Goal: Task Accomplishment & Management: Manage account settings

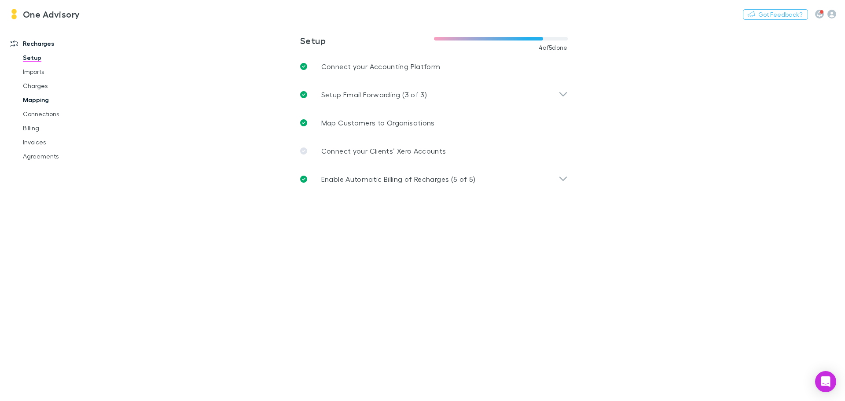
click at [28, 100] on link "Mapping" at bounding box center [66, 100] width 105 height 14
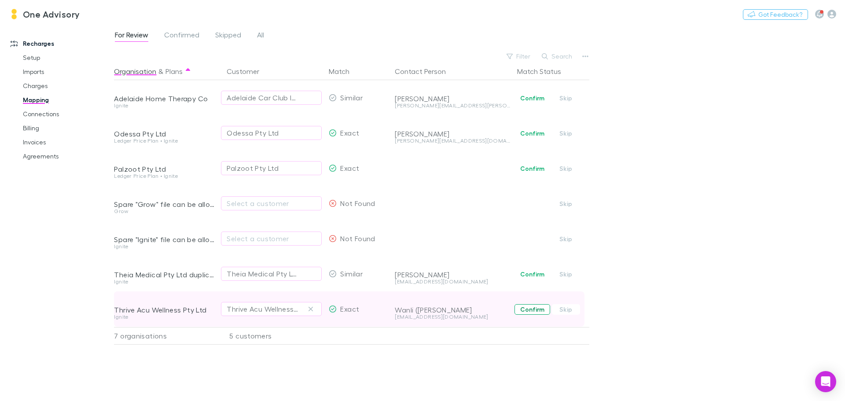
click at [530, 310] on button "Confirm" at bounding box center [533, 309] width 36 height 11
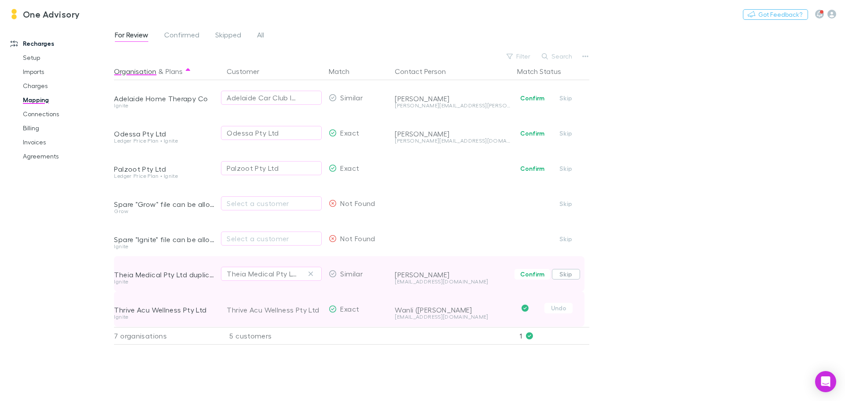
click at [569, 275] on button "Skip" at bounding box center [566, 274] width 28 height 11
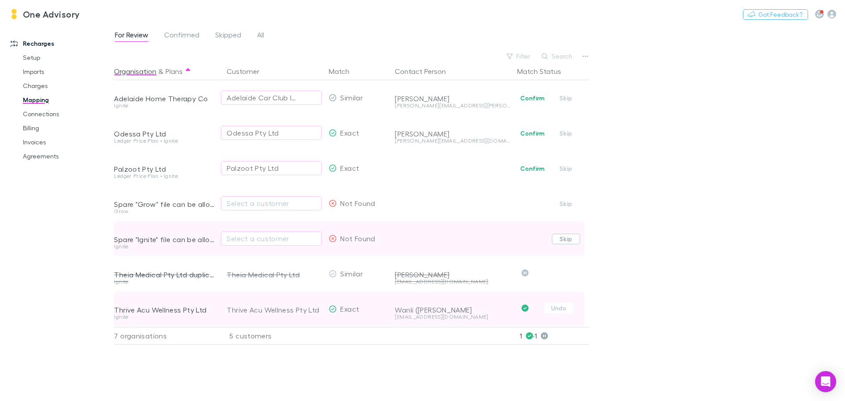
click at [569, 236] on button "Skip" at bounding box center [566, 239] width 28 height 11
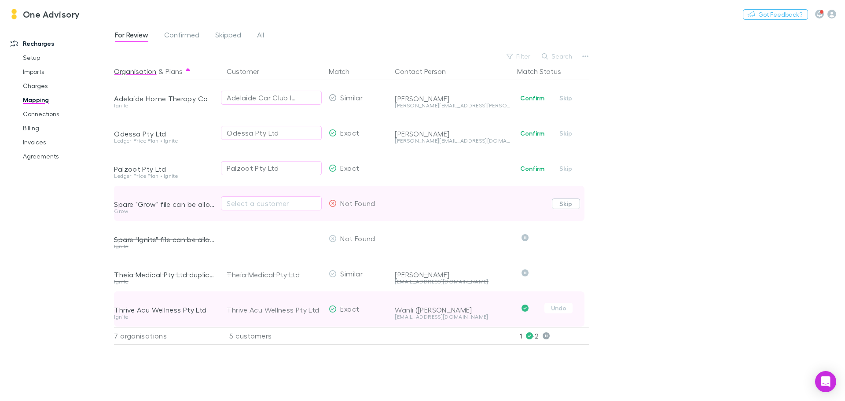
click at [570, 201] on button "Skip" at bounding box center [566, 204] width 28 height 11
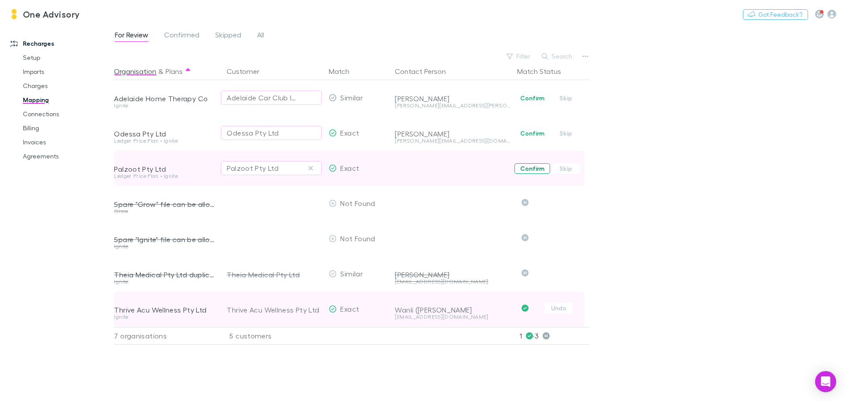
click at [525, 166] on button "Confirm" at bounding box center [533, 168] width 36 height 11
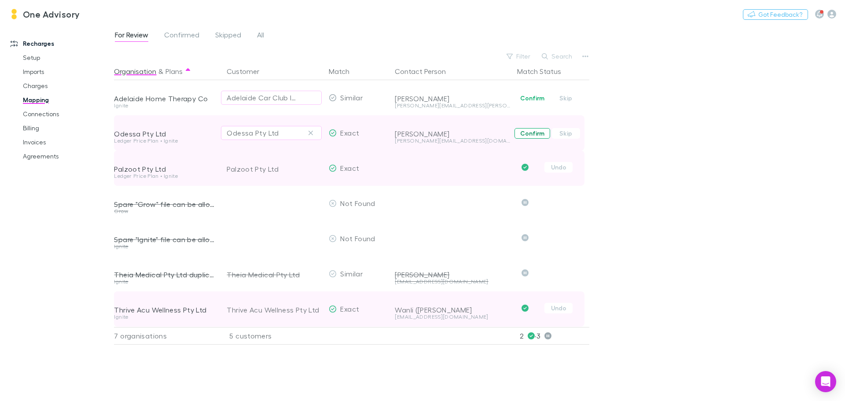
click at [537, 134] on button "Confirm" at bounding box center [533, 133] width 36 height 11
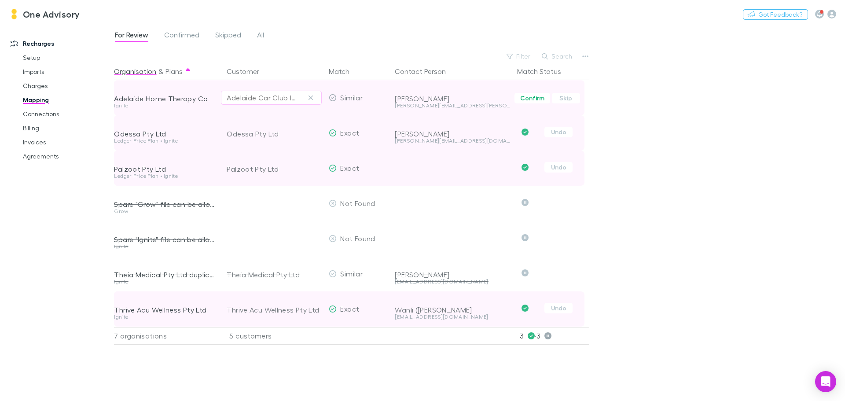
click at [299, 99] on div "Adelaide Car Club Inc" at bounding box center [271, 97] width 89 height 11
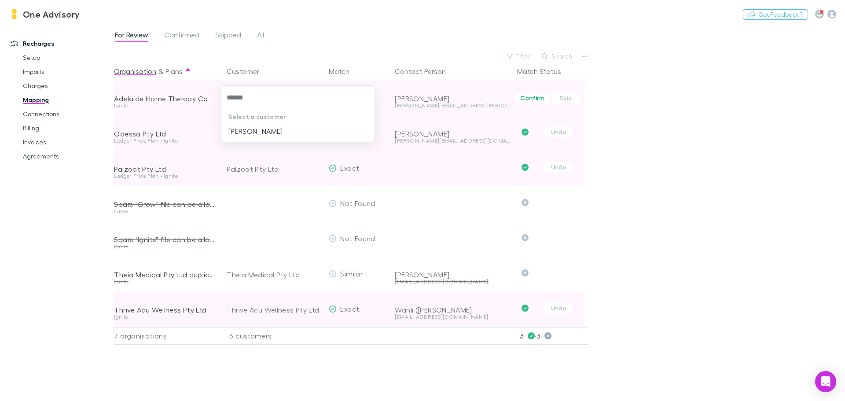
type input "*******"
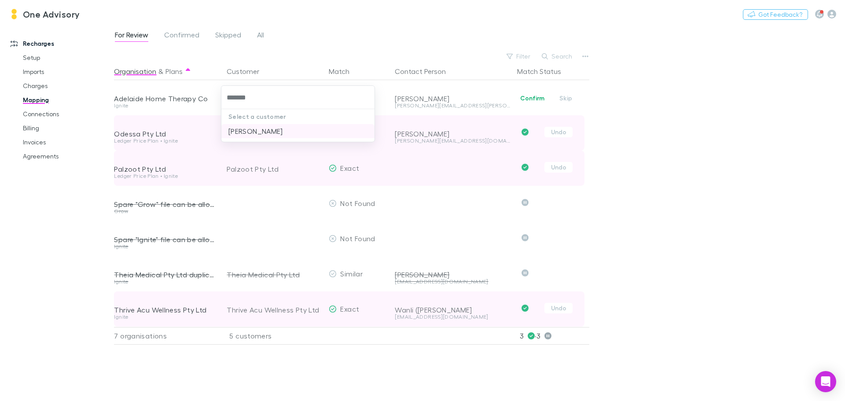
click at [292, 133] on li "[PERSON_NAME]" at bounding box center [297, 131] width 153 height 14
click at [173, 34] on span "Confirmed" at bounding box center [181, 35] width 35 height 11
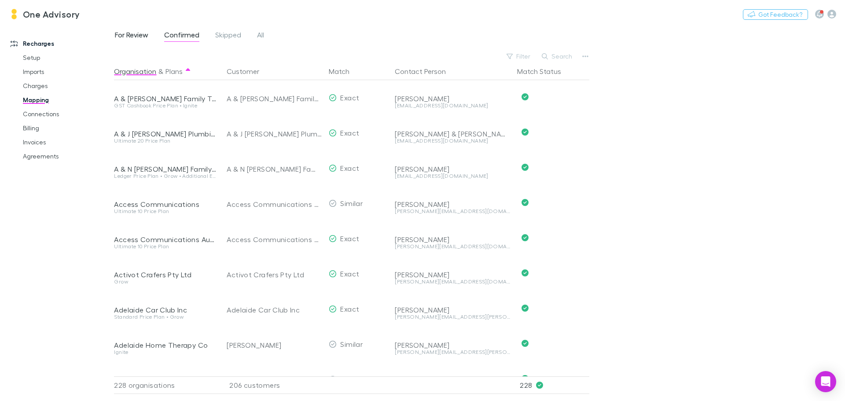
click at [123, 37] on span "For Review" at bounding box center [131, 35] width 33 height 11
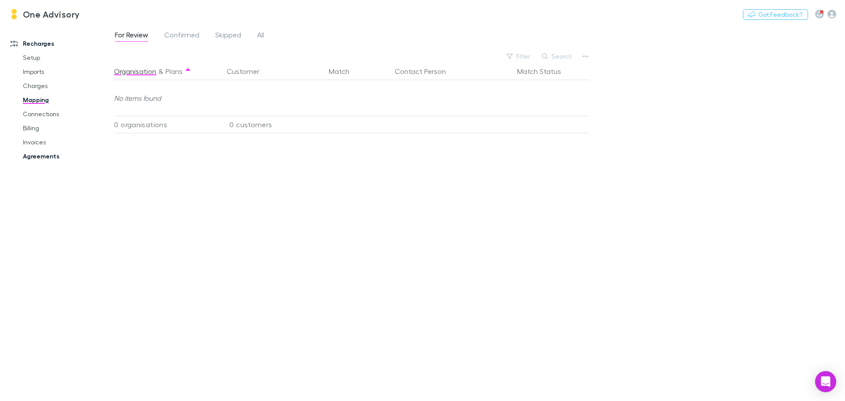
click at [46, 158] on link "Agreements" at bounding box center [66, 156] width 105 height 14
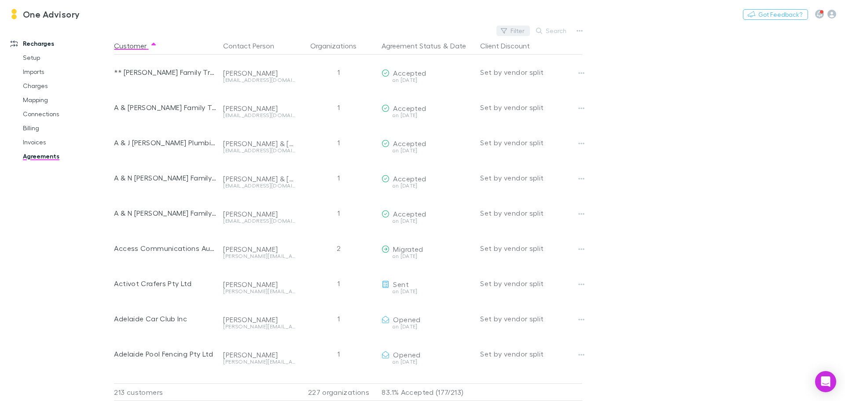
click at [518, 35] on button "Filter" at bounding box center [513, 31] width 33 height 11
type input "*****"
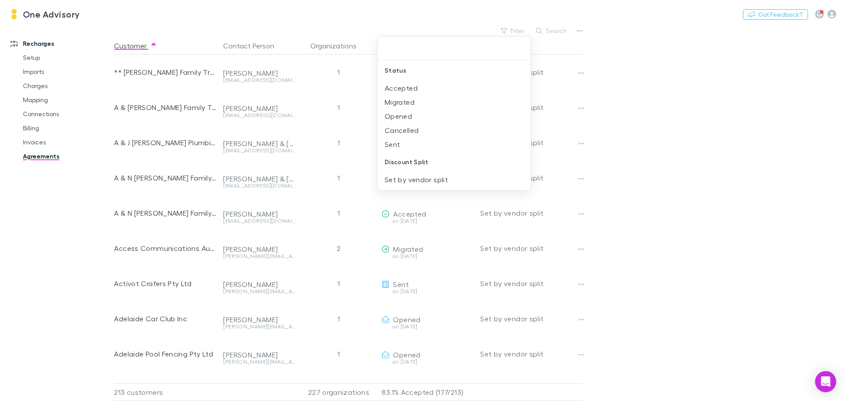
click at [716, 80] on div at bounding box center [422, 200] width 845 height 401
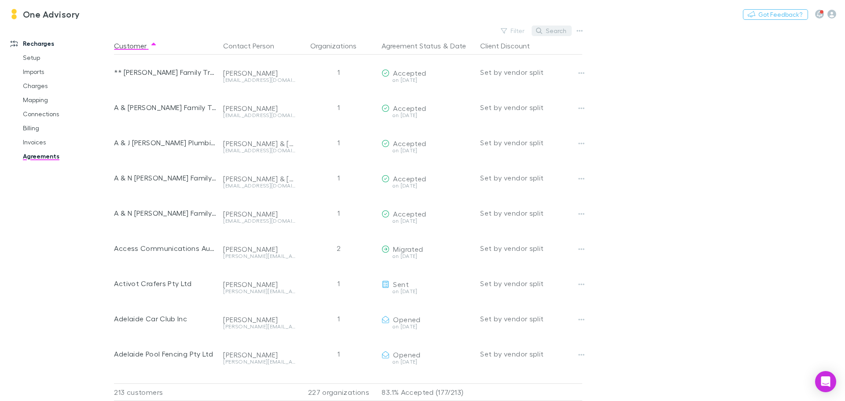
click at [550, 30] on button "Search" at bounding box center [552, 31] width 40 height 11
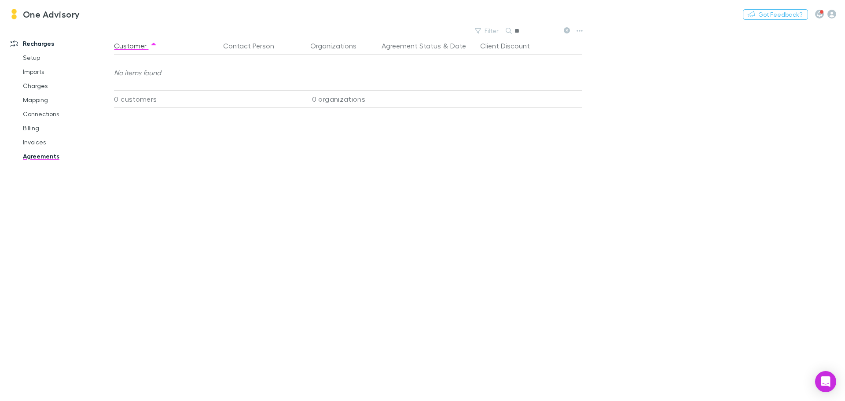
type input "*"
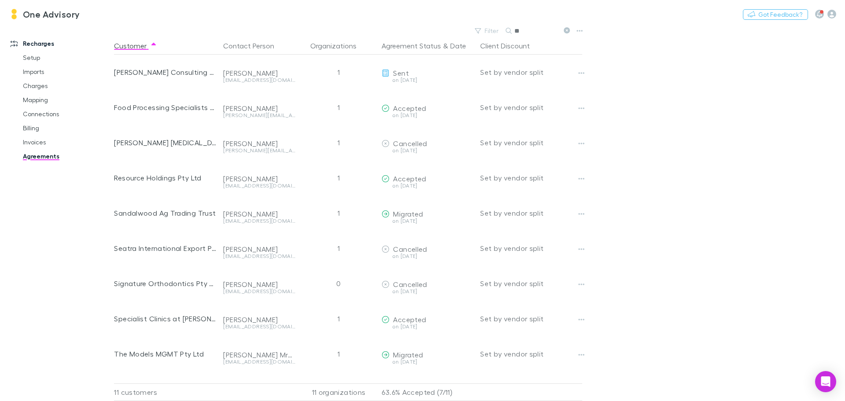
type input "*"
click at [490, 32] on div "Filter Search" at bounding box center [350, 31] width 472 height 12
click at [525, 28] on button "Filter" at bounding box center [513, 31] width 33 height 11
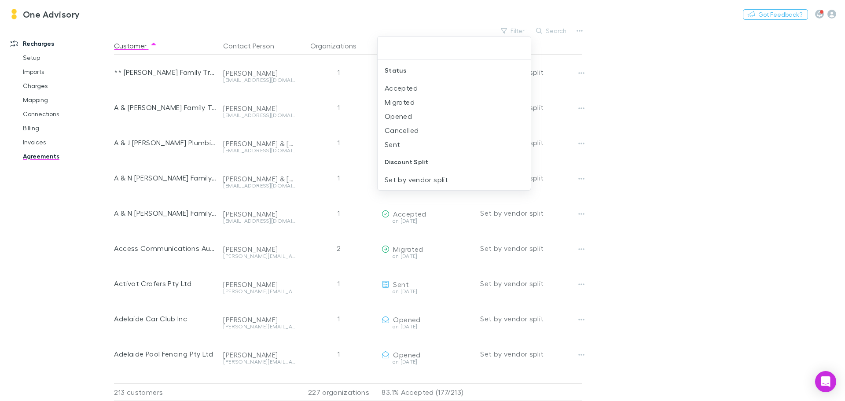
click at [675, 98] on div at bounding box center [422, 200] width 845 height 401
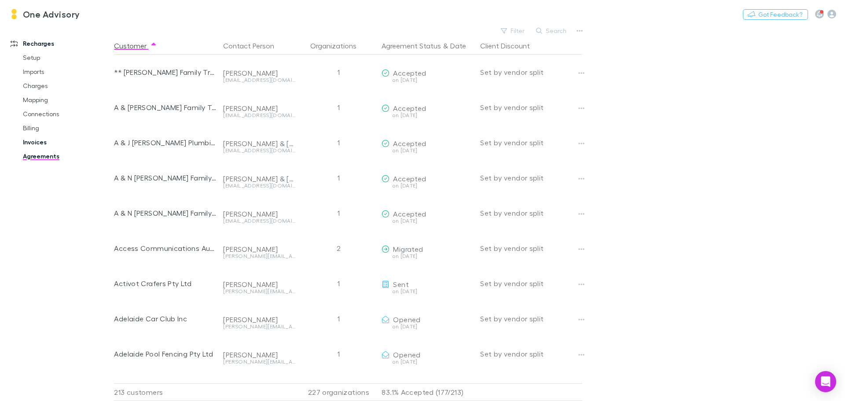
click at [33, 143] on link "Invoices" at bounding box center [66, 142] width 105 height 14
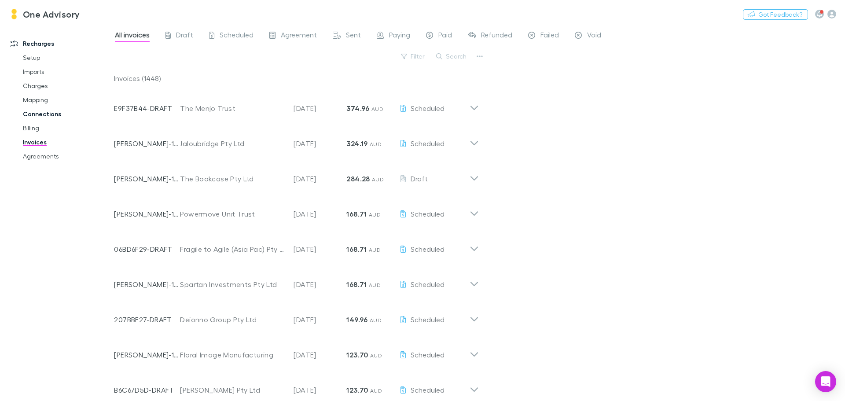
click at [30, 111] on link "Connections" at bounding box center [66, 114] width 105 height 14
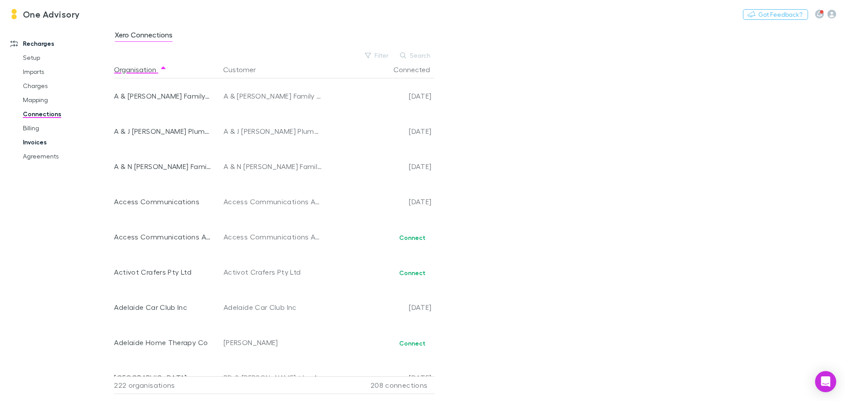
click at [36, 142] on link "Invoices" at bounding box center [66, 142] width 105 height 14
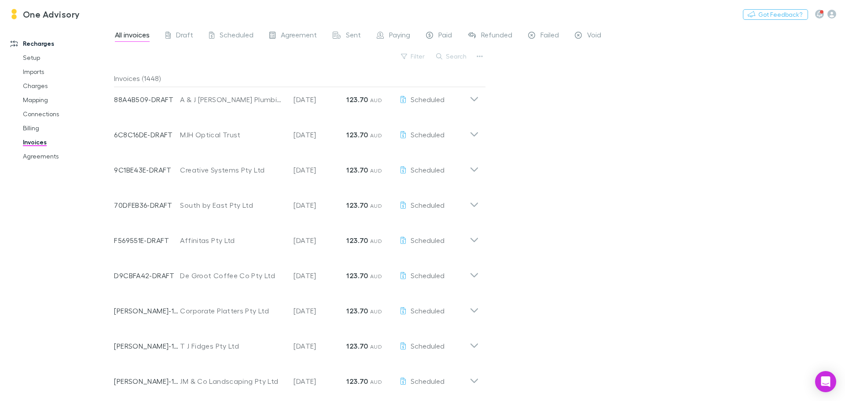
scroll to position [132, 0]
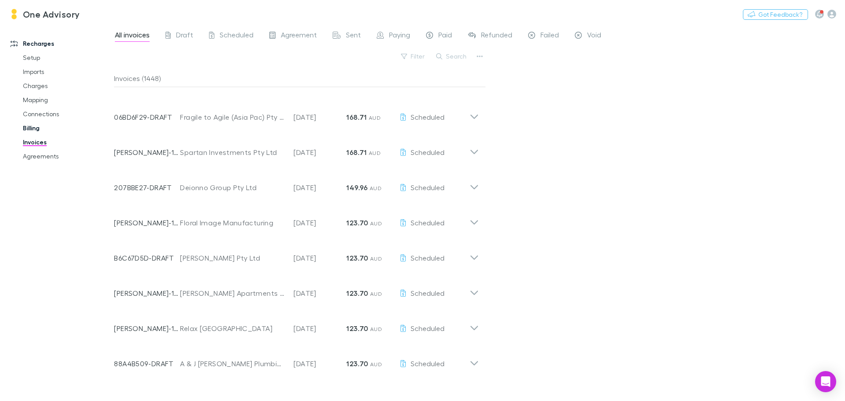
click at [26, 129] on link "Billing" at bounding box center [66, 128] width 105 height 14
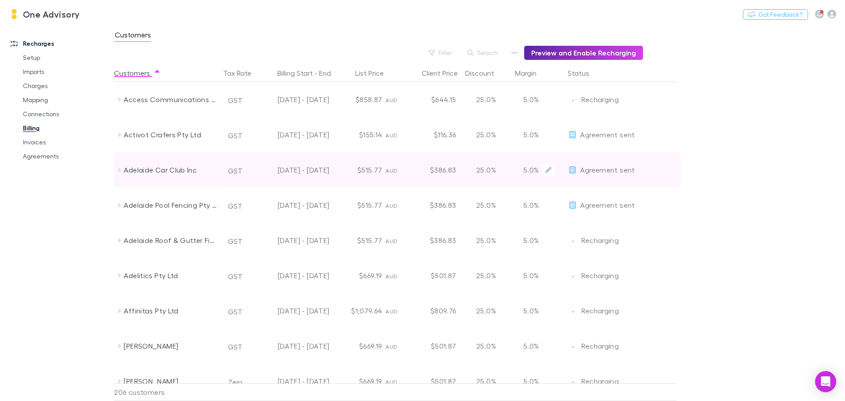
scroll to position [308, 0]
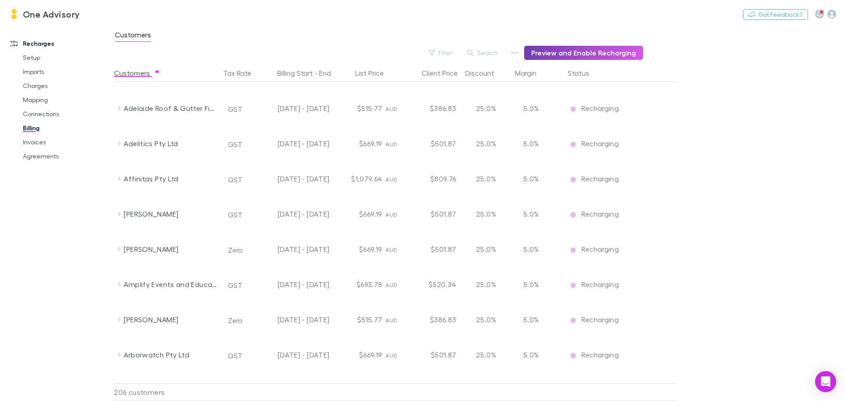
click at [616, 55] on button "Preview and Enable Recharging" at bounding box center [583, 53] width 119 height 14
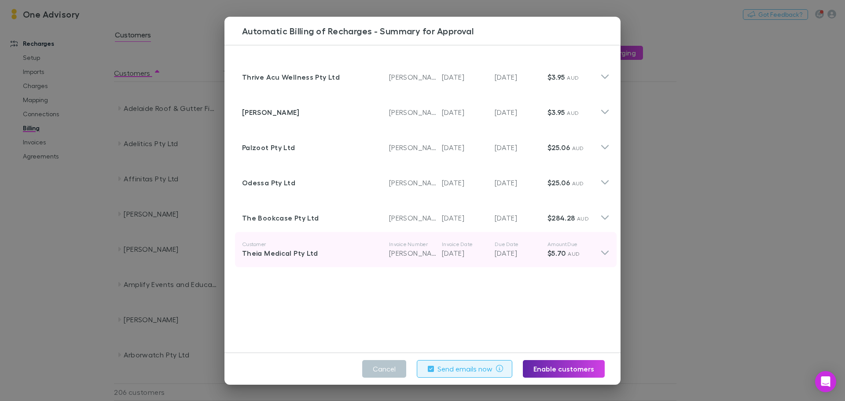
click at [601, 251] on icon at bounding box center [605, 250] width 9 height 18
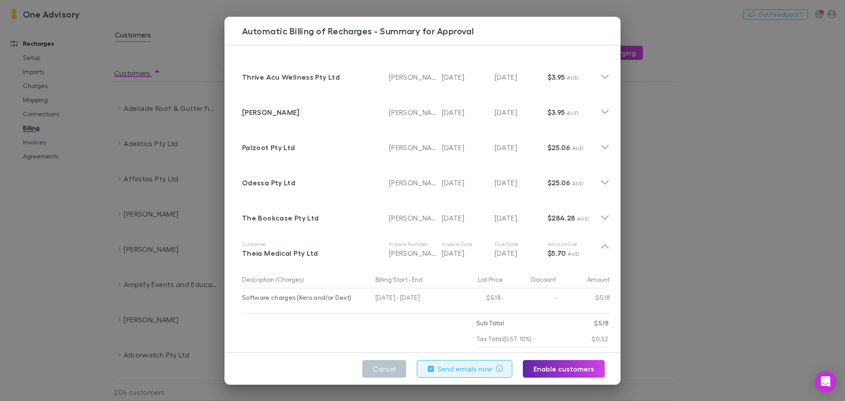
scroll to position [21, 0]
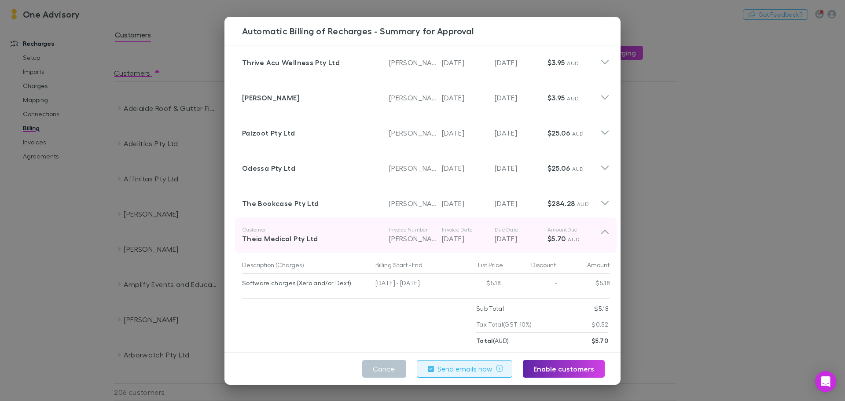
click at [601, 226] on icon at bounding box center [605, 235] width 9 height 18
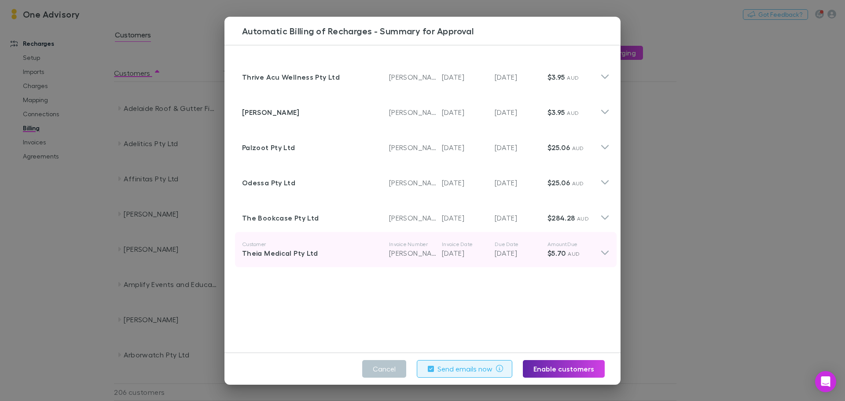
scroll to position [0, 0]
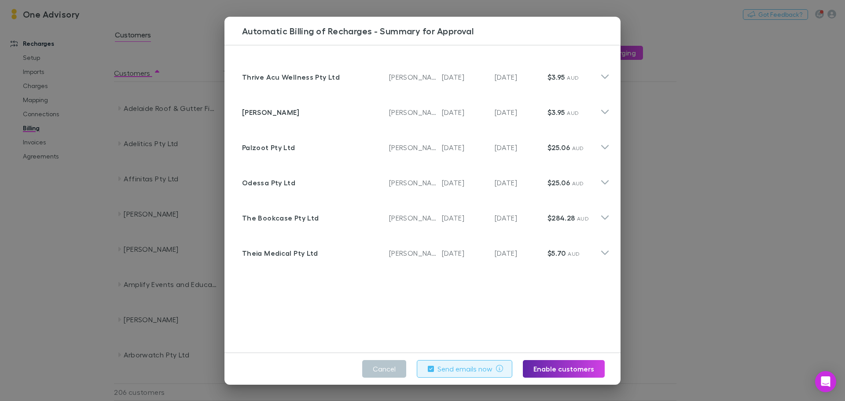
click at [458, 371] on label "Send emails now" at bounding box center [465, 369] width 55 height 11
click at [561, 371] on button "Enable customers" at bounding box center [564, 369] width 82 height 18
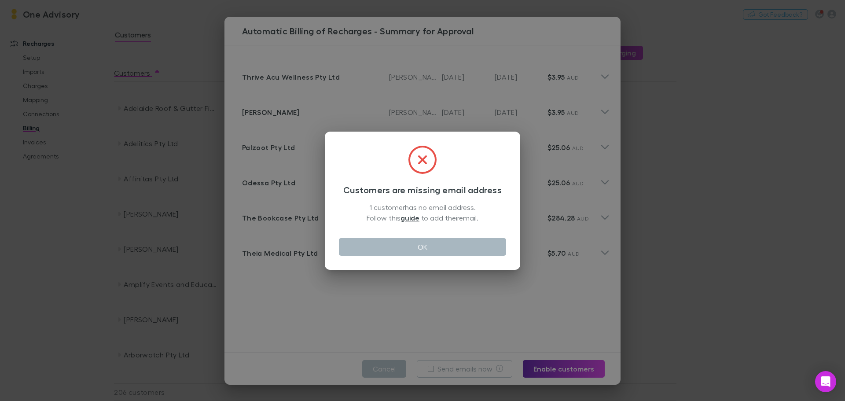
click at [421, 247] on button "OK" at bounding box center [422, 247] width 167 height 18
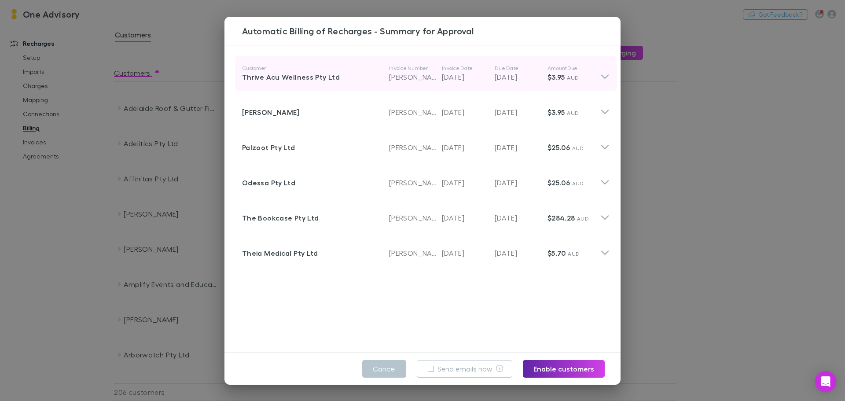
click at [601, 74] on icon at bounding box center [605, 74] width 9 height 18
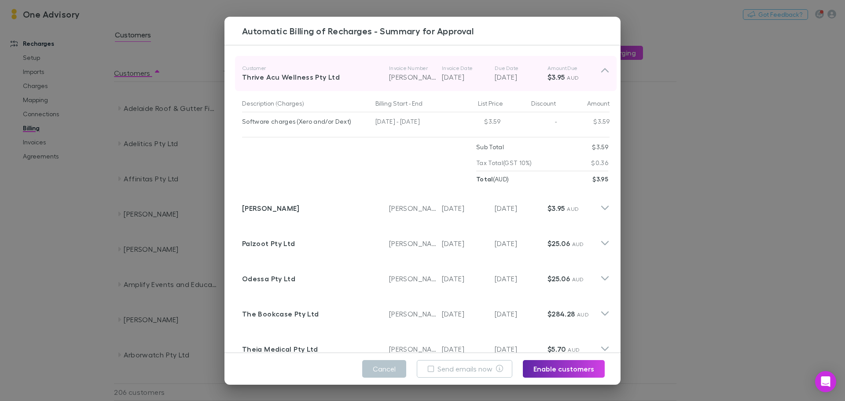
click at [601, 74] on icon at bounding box center [605, 74] width 9 height 18
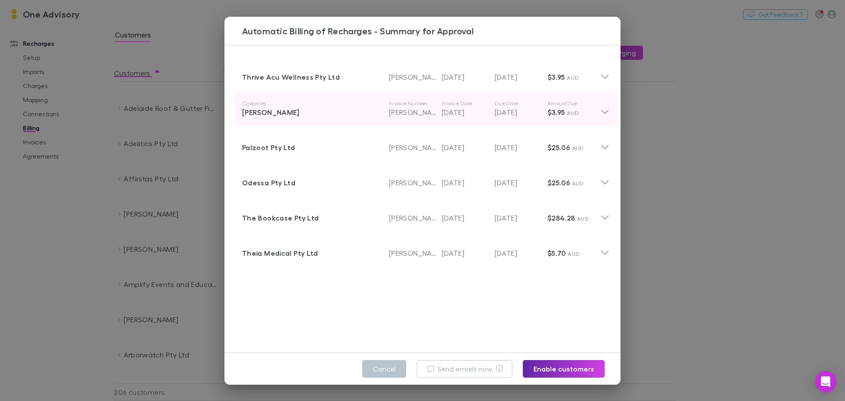
click at [260, 113] on div "[PERSON_NAME]" at bounding box center [315, 112] width 147 height 11
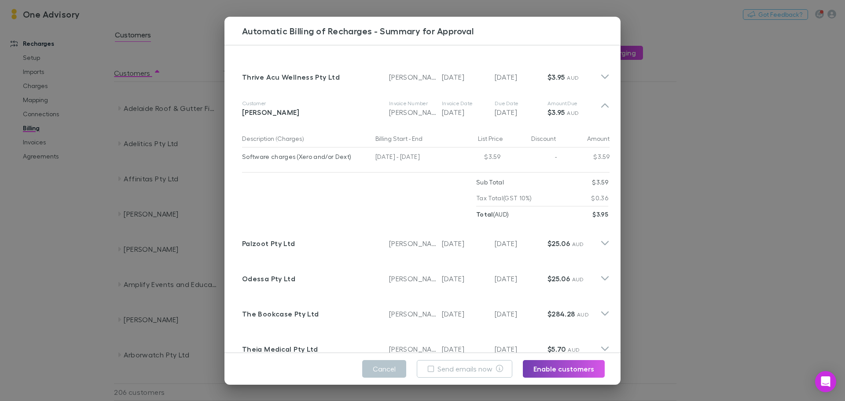
click at [558, 365] on button "Enable customers" at bounding box center [564, 369] width 82 height 18
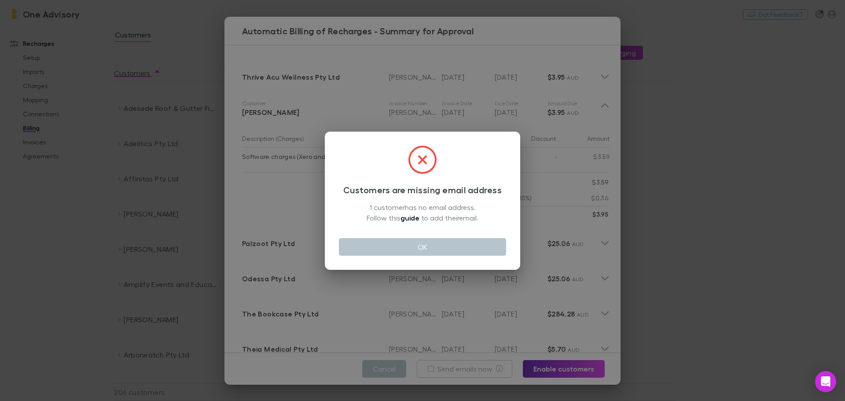
click at [406, 219] on link "guide" at bounding box center [410, 218] width 19 height 9
click at [410, 248] on button "OK" at bounding box center [422, 247] width 167 height 18
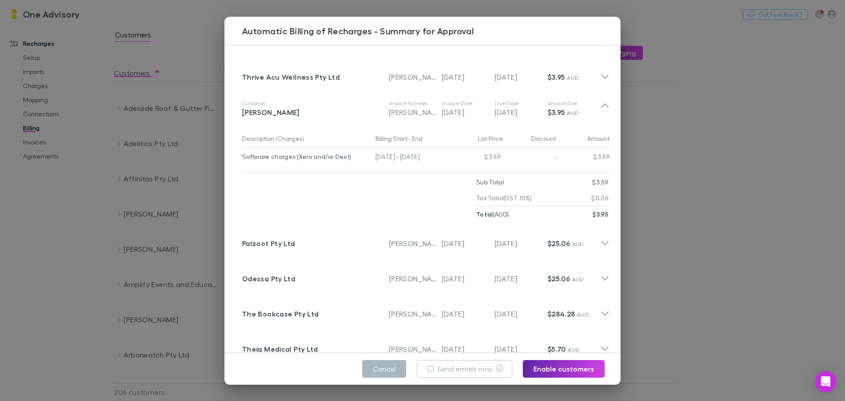
click at [400, 369] on button "Cancel" at bounding box center [384, 369] width 44 height 18
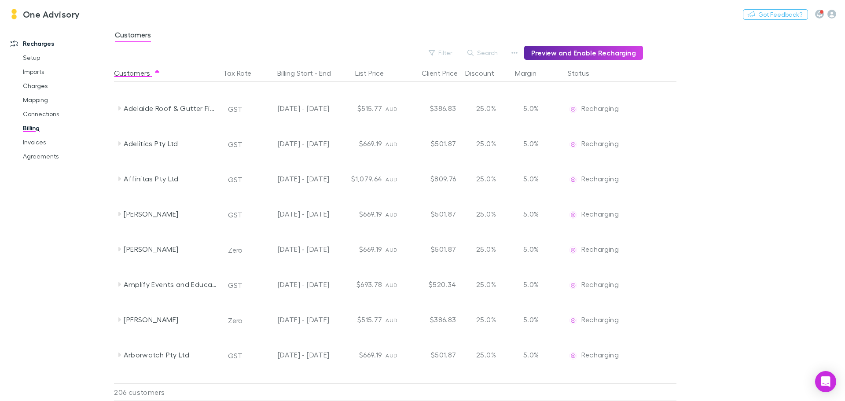
click at [36, 43] on link "Recharges" at bounding box center [60, 44] width 117 height 14
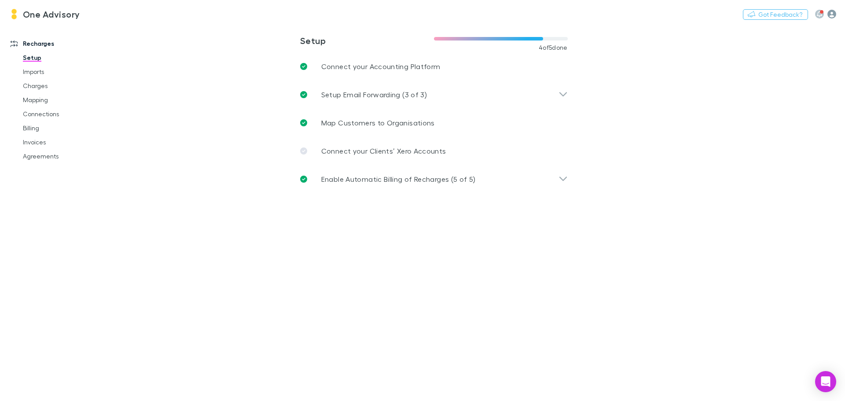
click at [830, 12] on icon "button" at bounding box center [832, 14] width 9 height 9
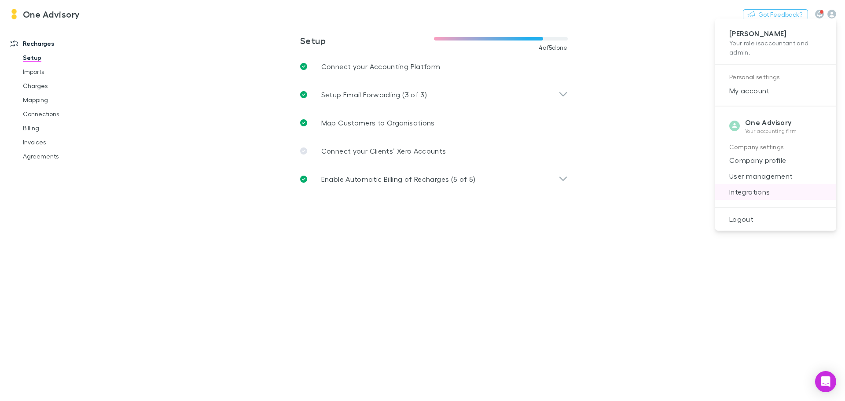
click at [756, 194] on span "Integrations" at bounding box center [776, 192] width 107 height 11
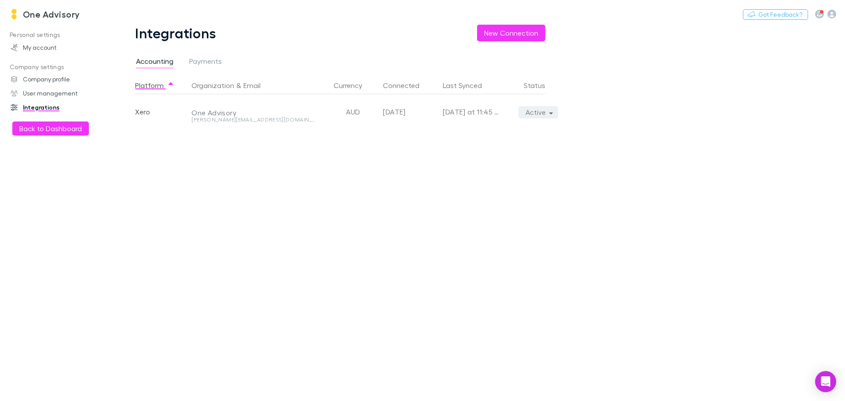
click at [541, 111] on button "Active" at bounding box center [539, 112] width 40 height 12
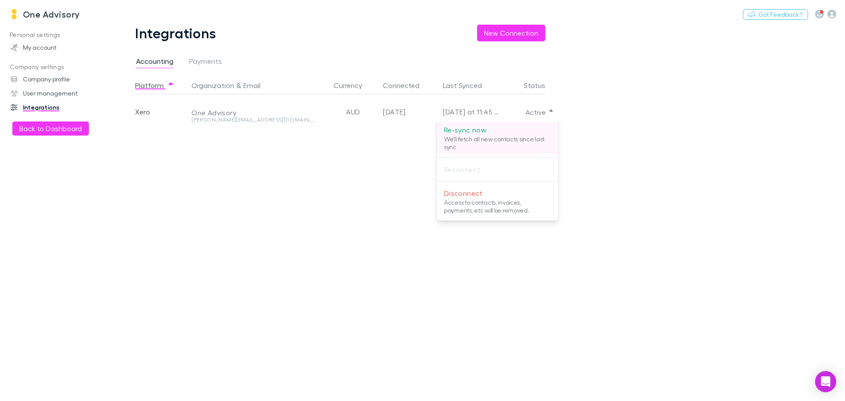
click at [465, 129] on p "Re-sync now" at bounding box center [497, 130] width 107 height 11
click at [259, 188] on div at bounding box center [422, 200] width 845 height 401
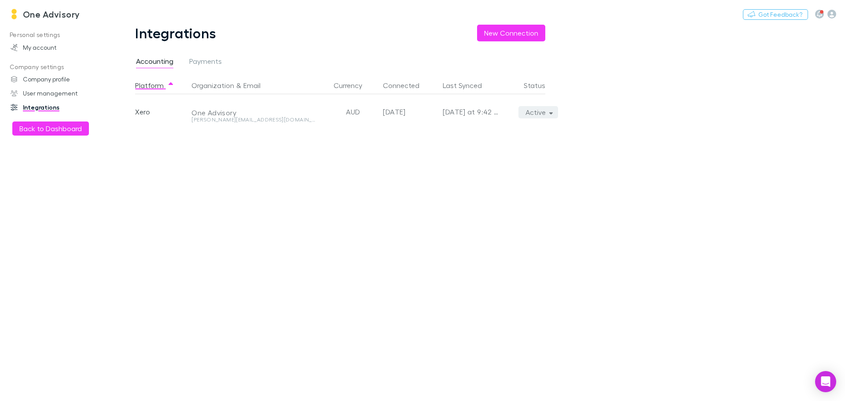
click at [541, 110] on button "Active" at bounding box center [539, 112] width 40 height 12
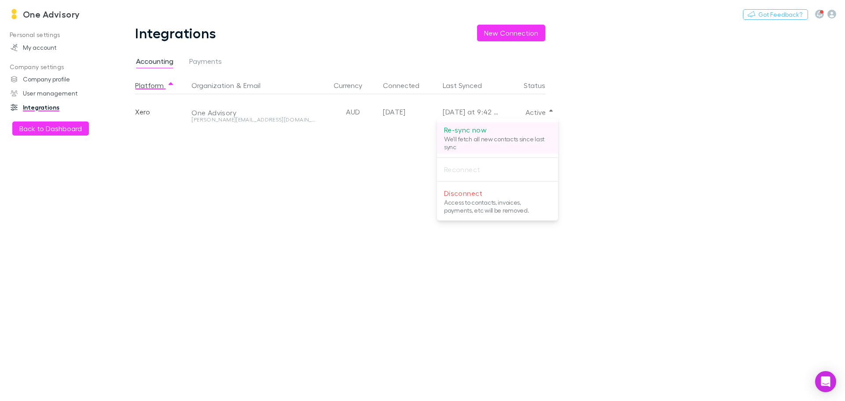
click at [461, 127] on p "Re-sync now" at bounding box center [497, 130] width 107 height 11
click at [22, 203] on div at bounding box center [422, 200] width 845 height 401
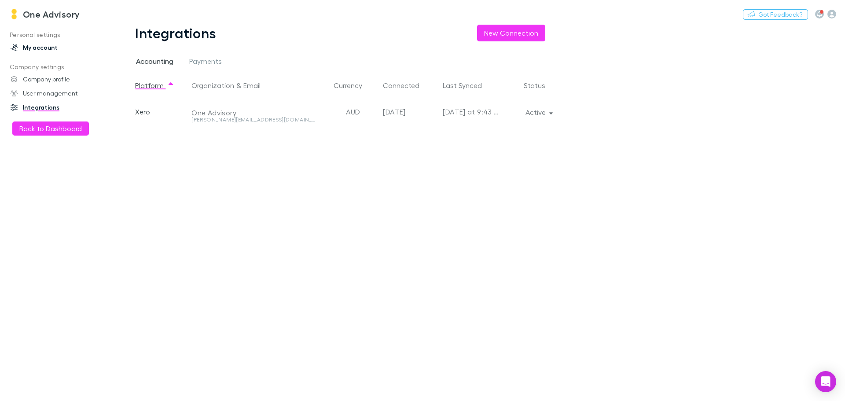
click at [33, 46] on link "My account" at bounding box center [60, 48] width 117 height 14
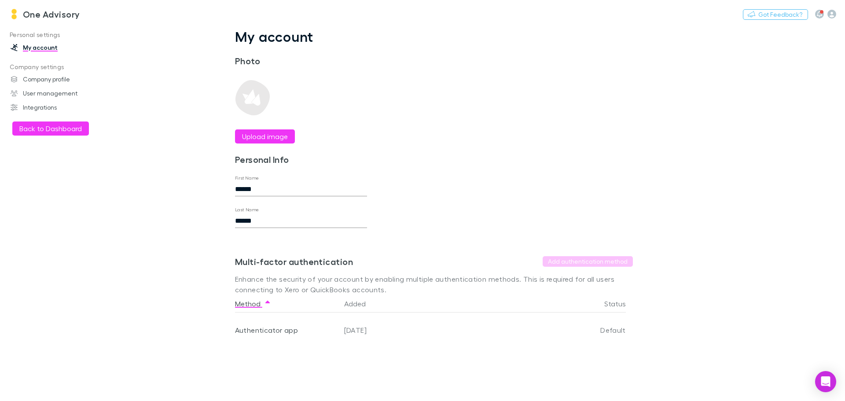
click at [22, 16] on link "One Advisory" at bounding box center [45, 14] width 82 height 21
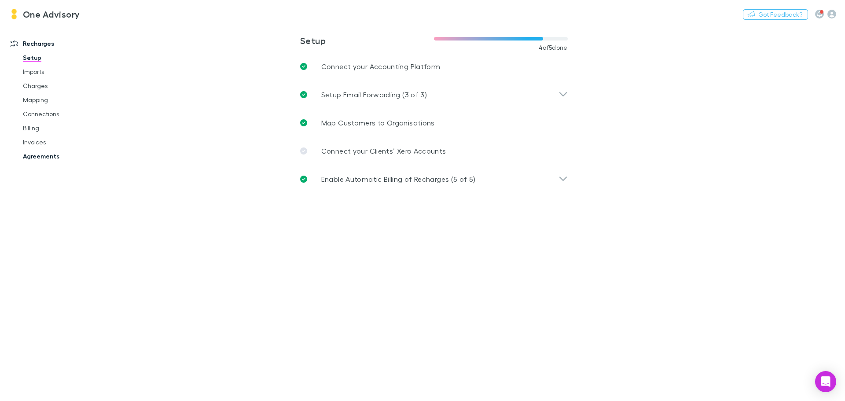
click at [31, 157] on link "Agreements" at bounding box center [66, 156] width 105 height 14
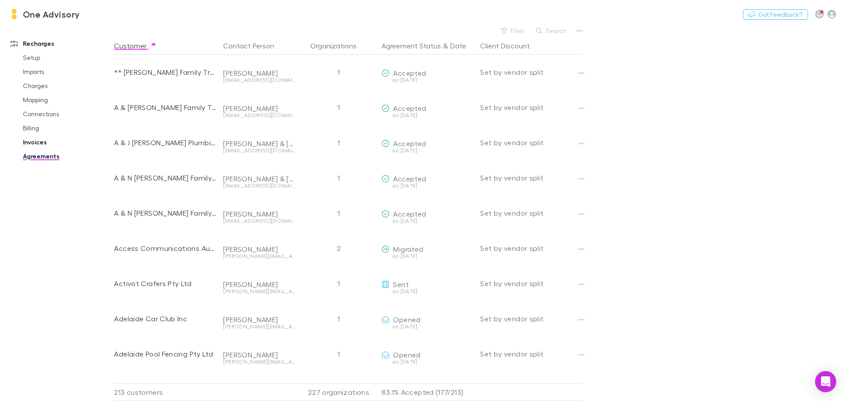
click at [27, 144] on link "Invoices" at bounding box center [66, 142] width 105 height 14
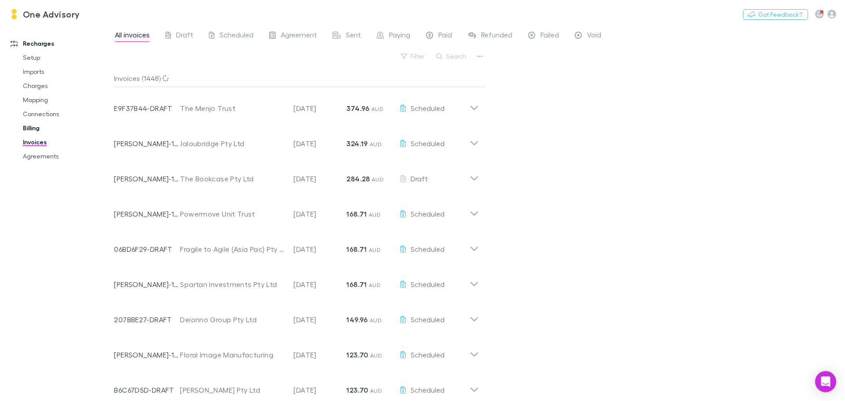
click at [26, 129] on link "Billing" at bounding box center [66, 128] width 105 height 14
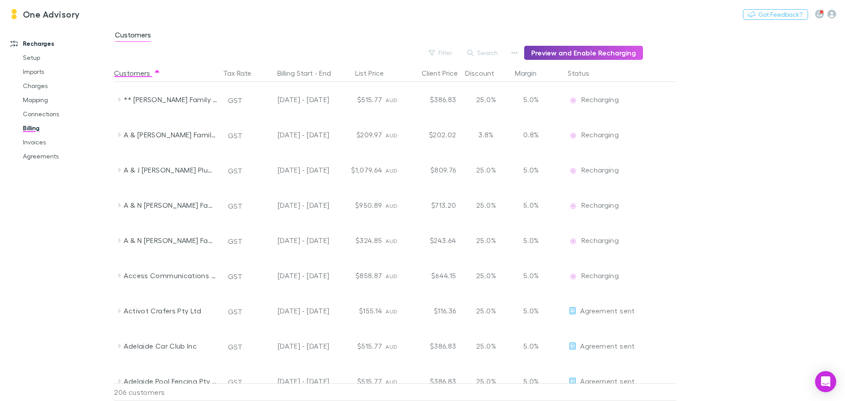
click at [615, 55] on button "Preview and Enable Recharging" at bounding box center [583, 53] width 119 height 14
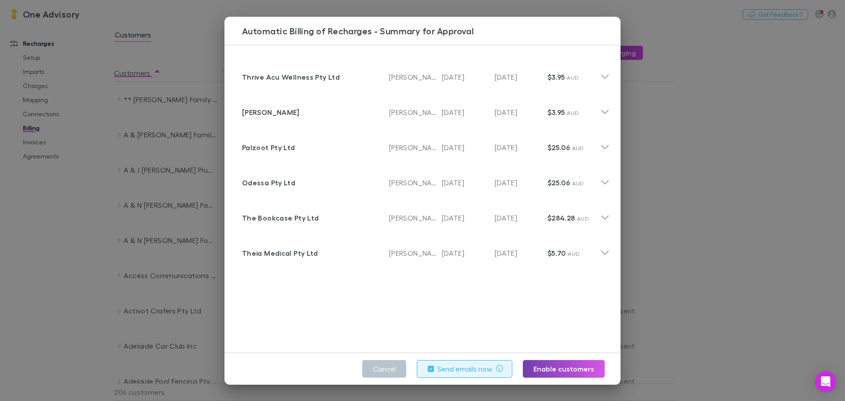
click at [549, 371] on button "Enable customers" at bounding box center [564, 369] width 82 height 18
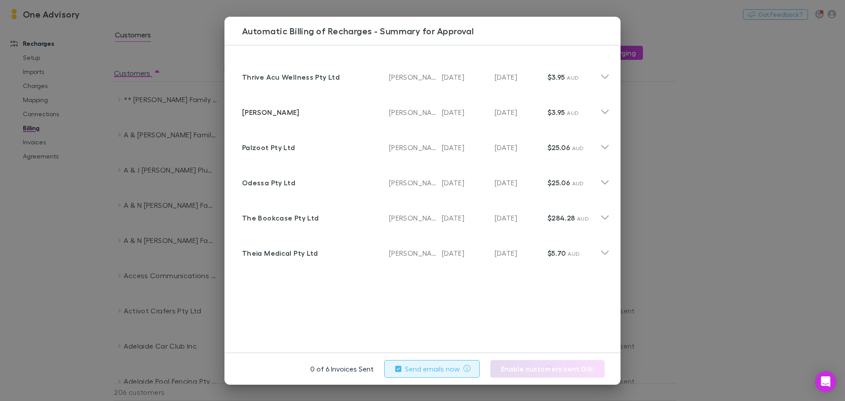
click at [450, 369] on label "Send emails now" at bounding box center [432, 369] width 55 height 11
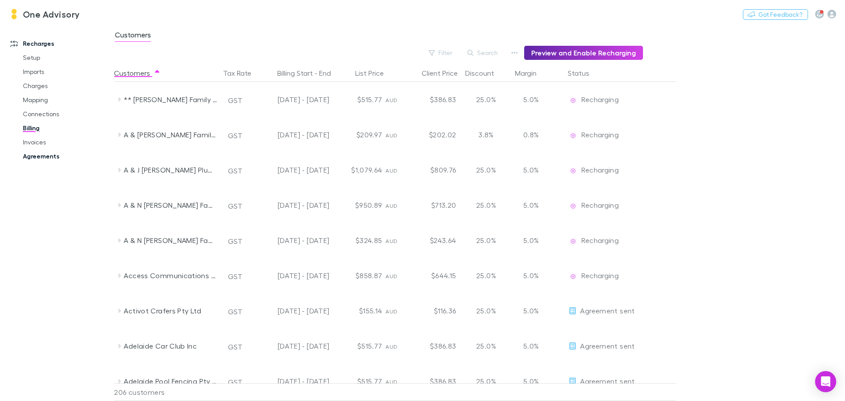
click at [48, 157] on link "Agreements" at bounding box center [66, 156] width 105 height 14
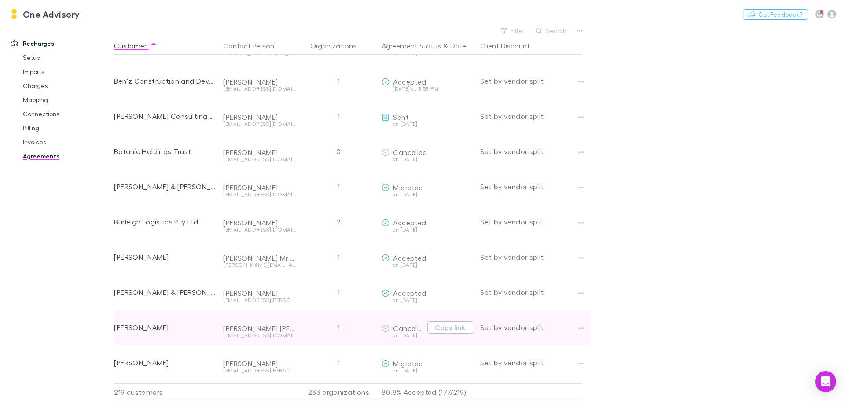
scroll to position [1057, 0]
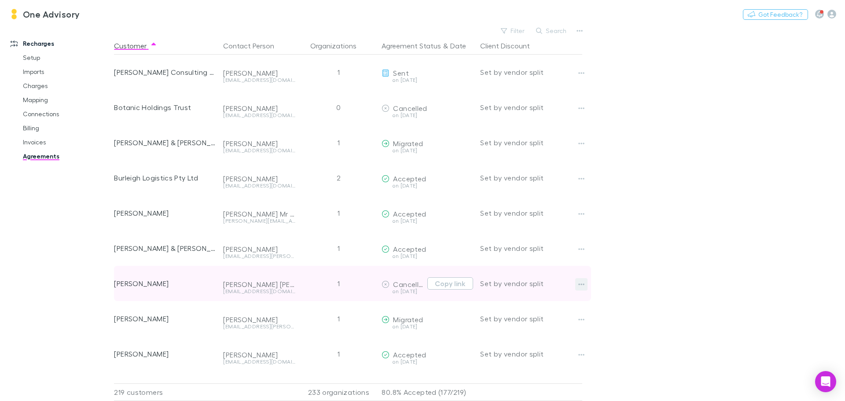
click at [581, 285] on icon "button" at bounding box center [582, 284] width 6 height 7
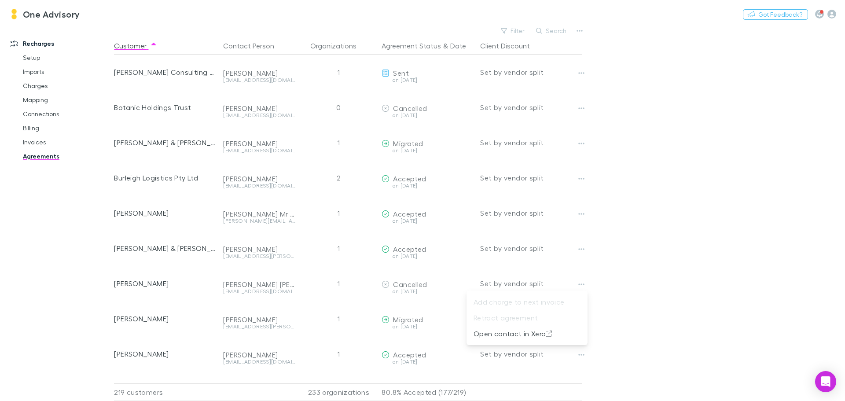
click at [646, 258] on div at bounding box center [422, 200] width 845 height 401
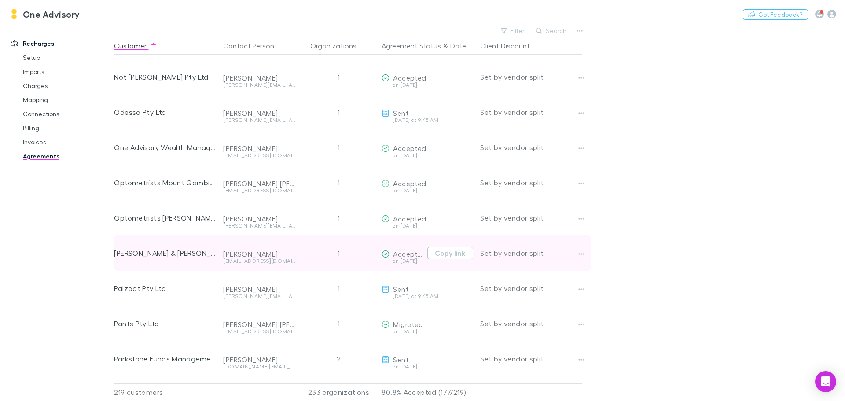
scroll to position [4830, 0]
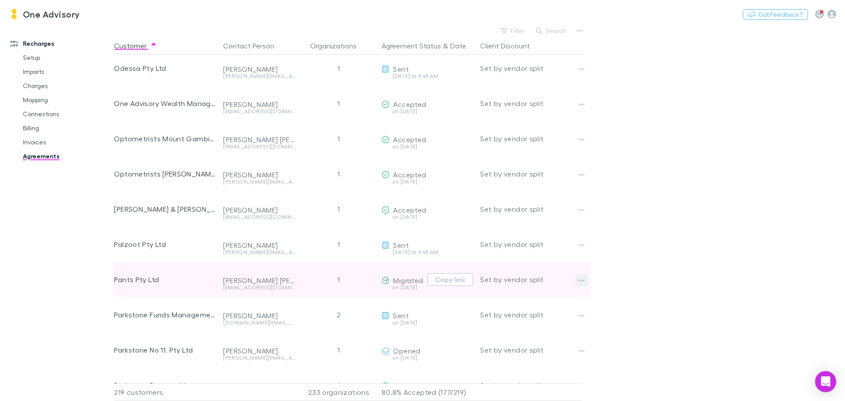
click at [581, 282] on icon "button" at bounding box center [582, 280] width 6 height 7
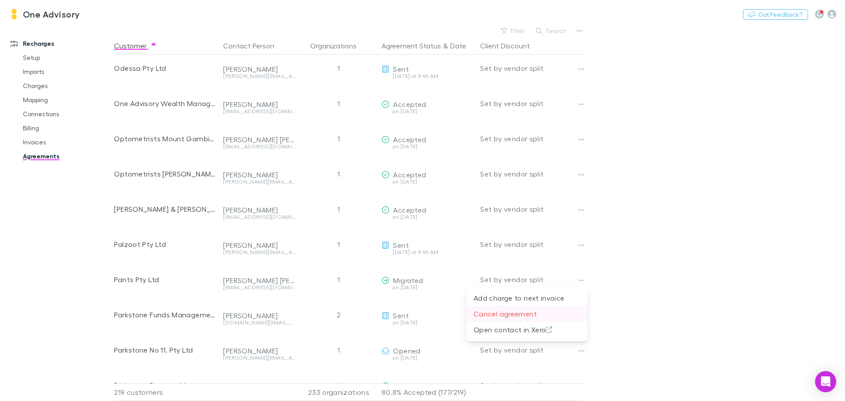
click at [512, 315] on p "Cancel agreement" at bounding box center [527, 314] width 107 height 11
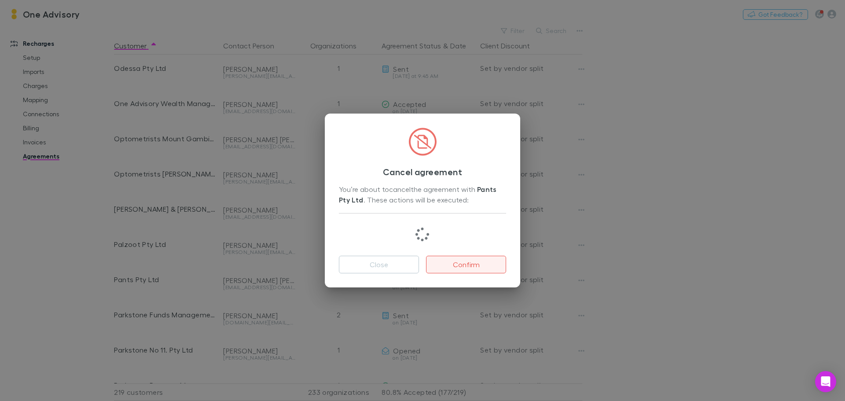
click at [467, 265] on button "Confirm" at bounding box center [466, 265] width 80 height 18
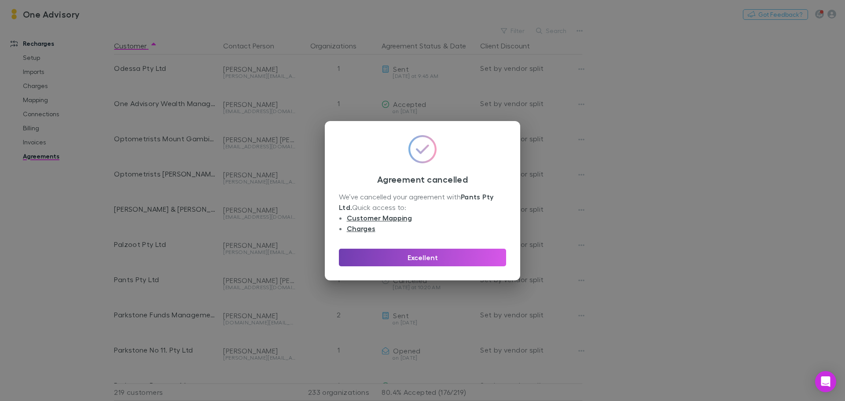
click at [424, 261] on button "Excellent" at bounding box center [422, 258] width 167 height 18
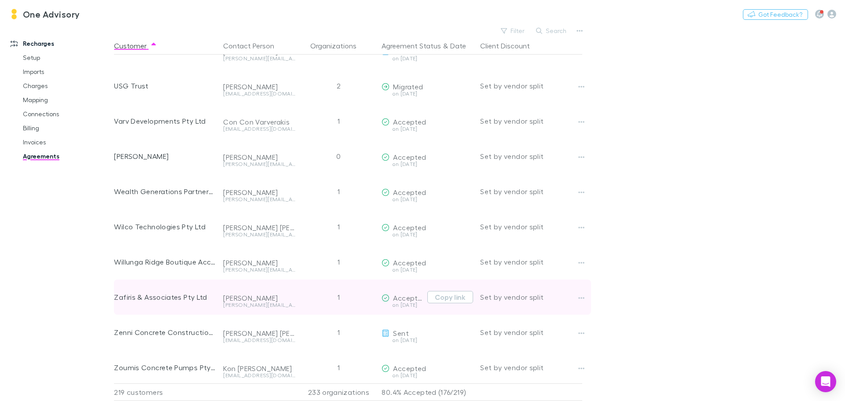
scroll to position [7392, 0]
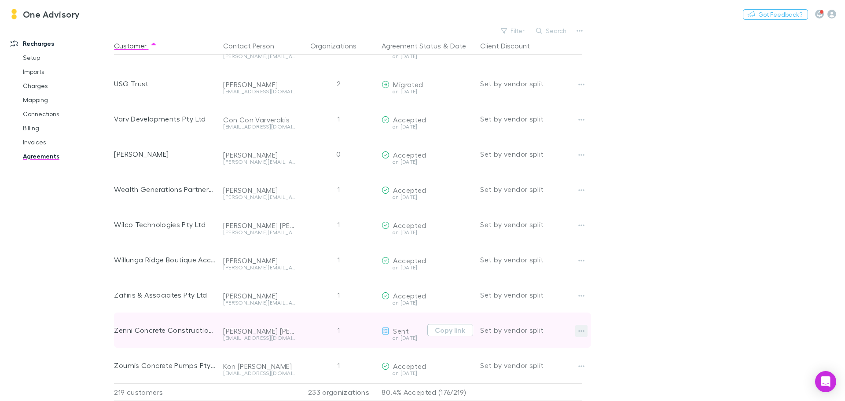
click at [584, 328] on icon "button" at bounding box center [582, 331] width 6 height 7
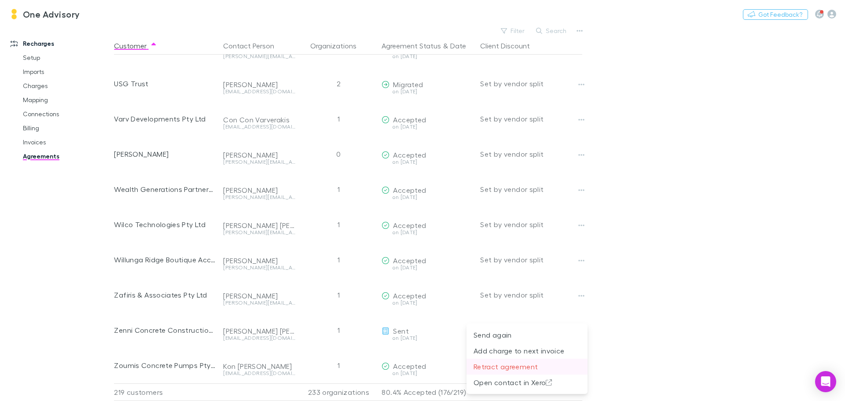
click at [498, 368] on p "Retract agreement" at bounding box center [527, 366] width 107 height 11
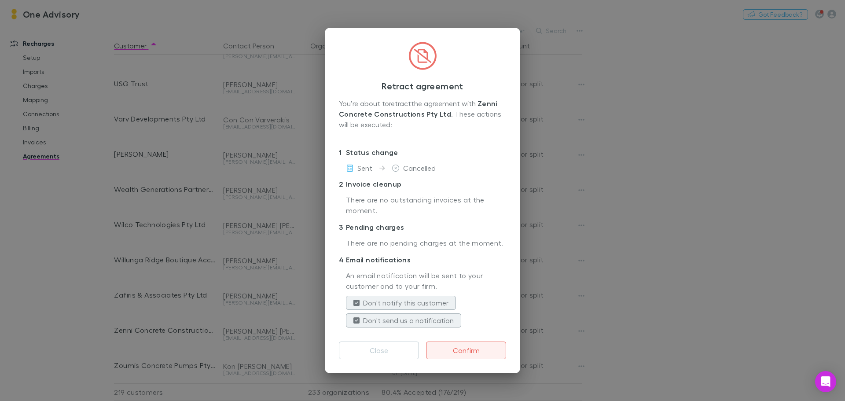
click at [472, 354] on button "Confirm" at bounding box center [466, 351] width 80 height 18
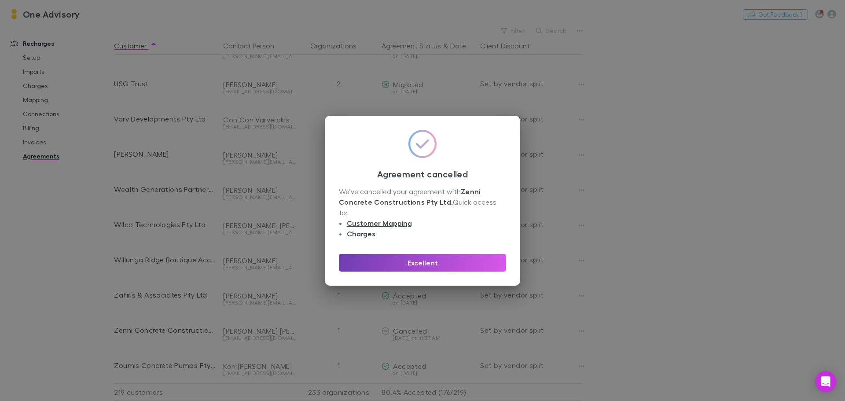
click at [426, 254] on button "Excellent" at bounding box center [422, 263] width 167 height 18
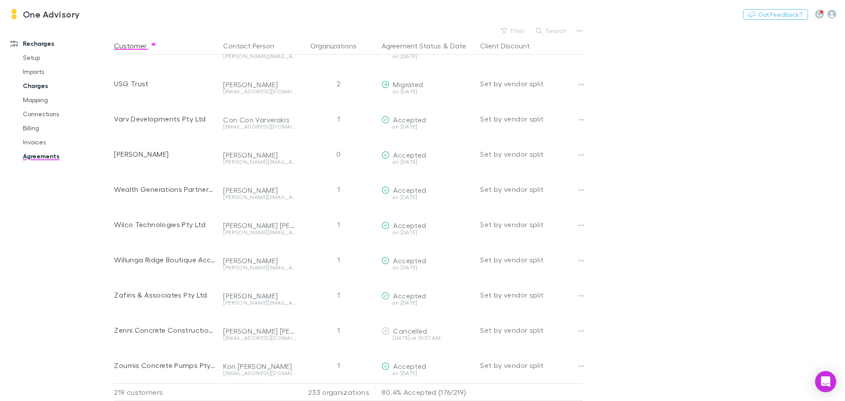
click at [37, 88] on link "Charges" at bounding box center [66, 86] width 105 height 14
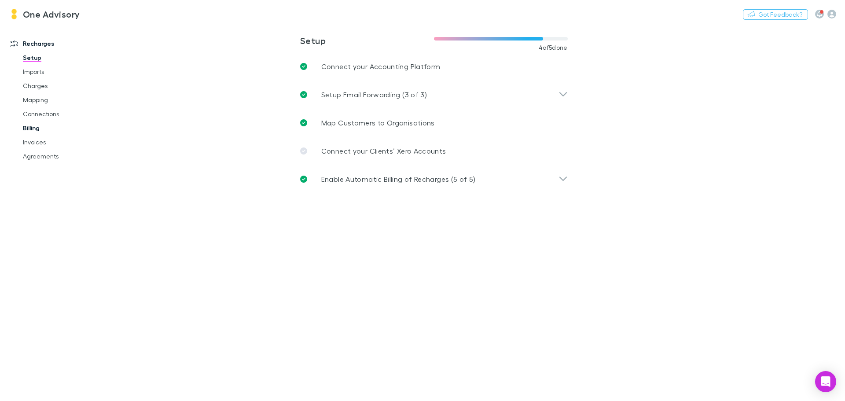
click at [36, 128] on link "Billing" at bounding box center [66, 128] width 105 height 14
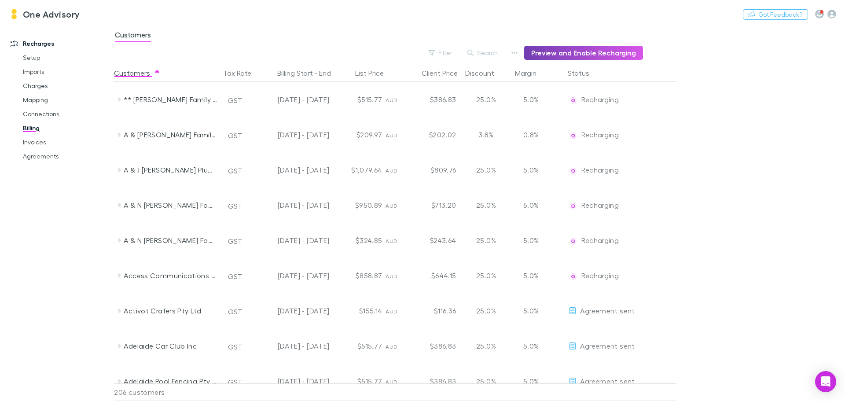
click at [585, 52] on button "Preview and Enable Recharging" at bounding box center [583, 53] width 119 height 14
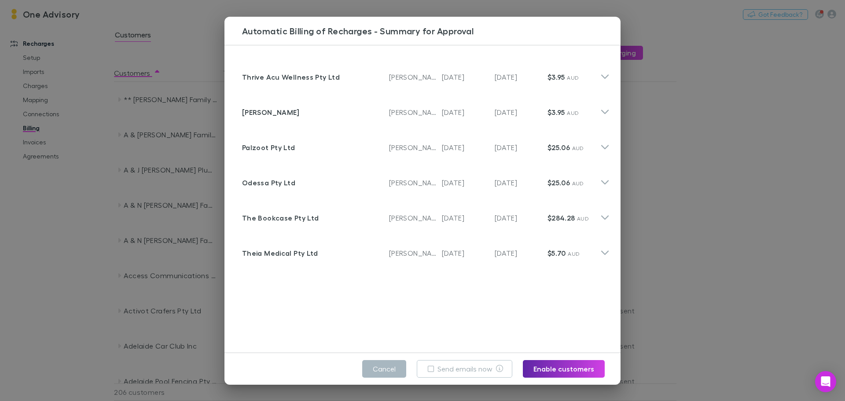
click at [388, 372] on button "Cancel" at bounding box center [384, 369] width 44 height 18
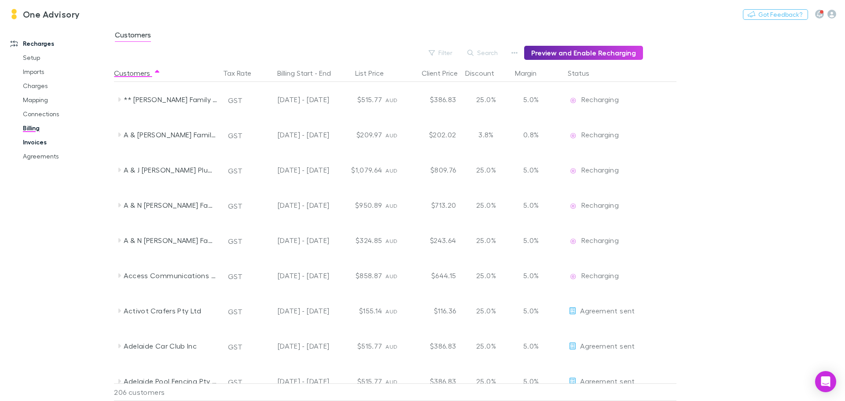
click at [36, 143] on link "Invoices" at bounding box center [66, 142] width 105 height 14
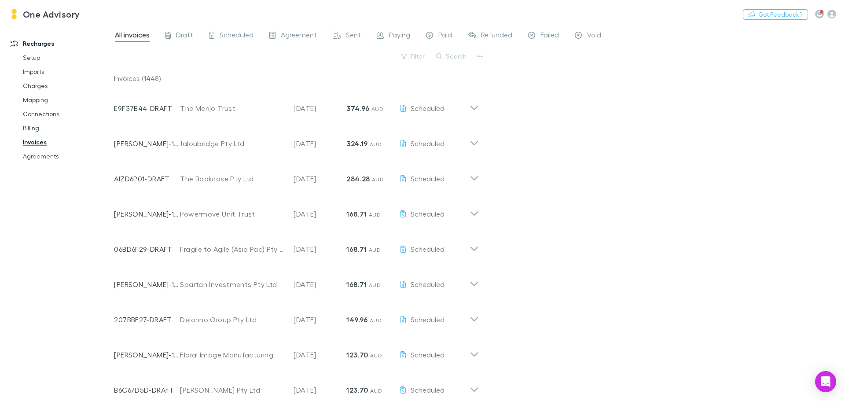
click at [30, 45] on link "Recharges" at bounding box center [60, 44] width 117 height 14
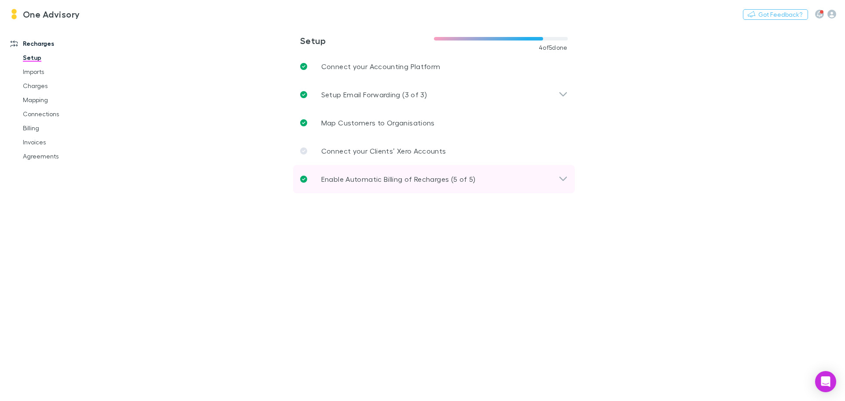
click at [445, 185] on div "Enable Automatic Billing of Recharges (5 of 5)" at bounding box center [434, 179] width 282 height 28
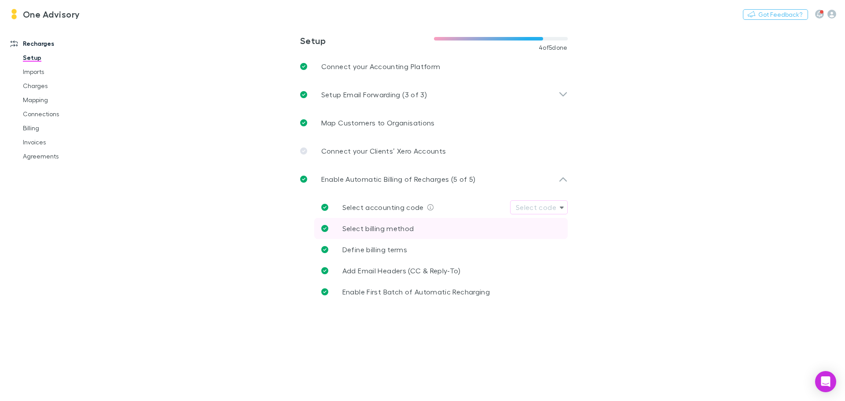
click at [373, 225] on span "Select billing method" at bounding box center [379, 228] width 72 height 8
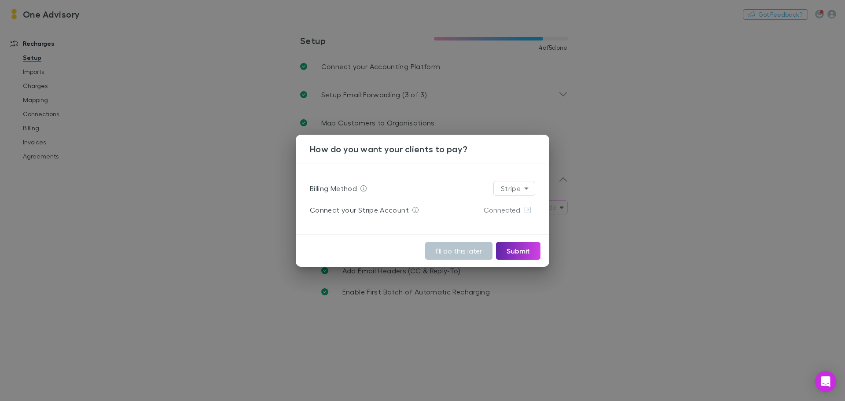
click at [655, 251] on div "How do you want your clients to pay? Billing Method Stripe ****** Connect your …" at bounding box center [422, 200] width 845 height 401
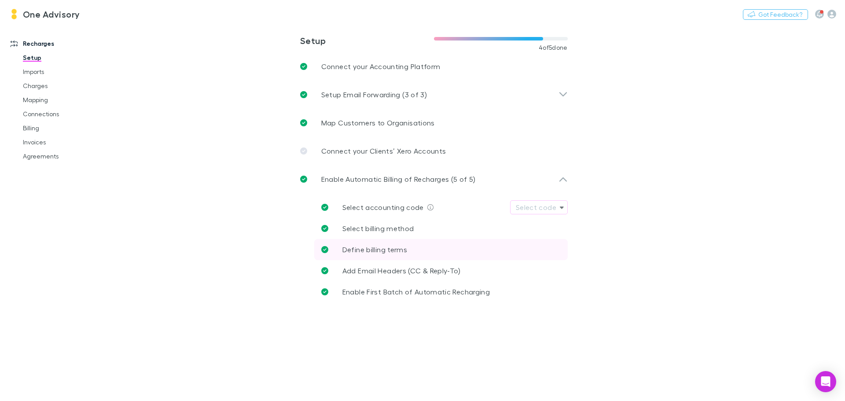
click at [369, 251] on span "Define billing terms" at bounding box center [375, 249] width 65 height 8
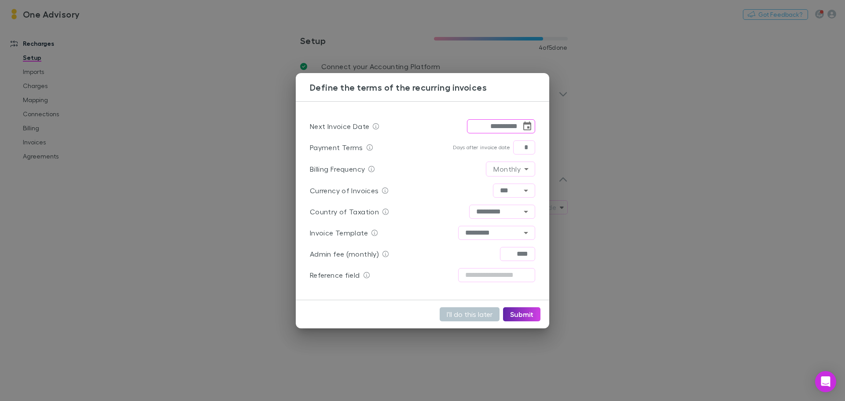
click at [524, 125] on icon "Choose date, selected date is Sep 7, 2025" at bounding box center [528, 126] width 8 height 9
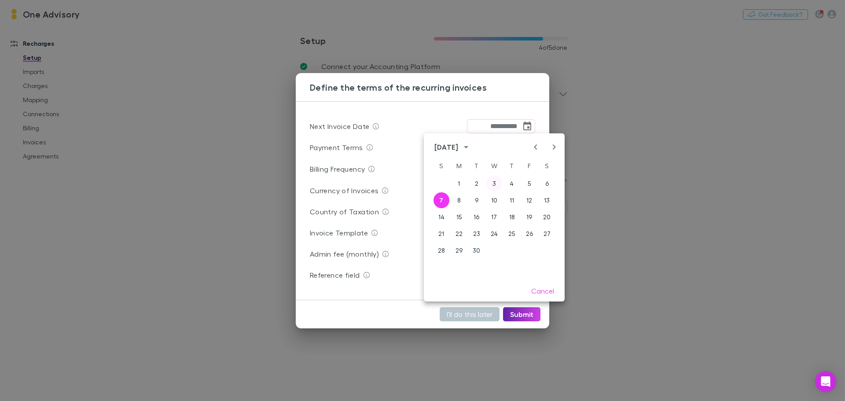
click at [495, 183] on button "3" at bounding box center [495, 184] width 16 height 16
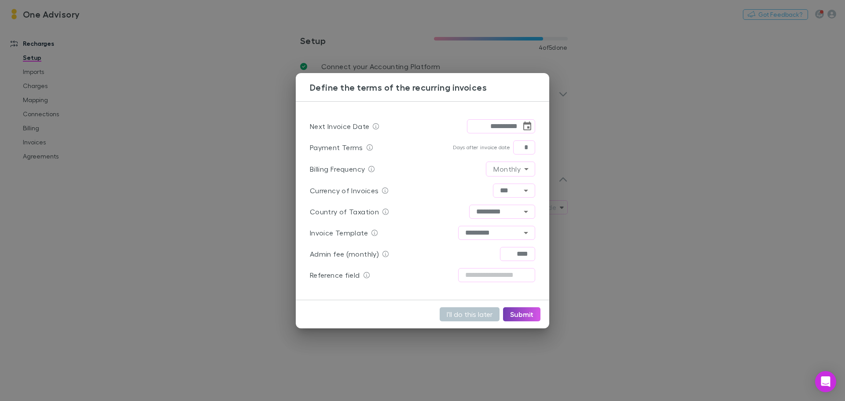
click at [524, 317] on button "Submit" at bounding box center [521, 314] width 37 height 14
type input "**********"
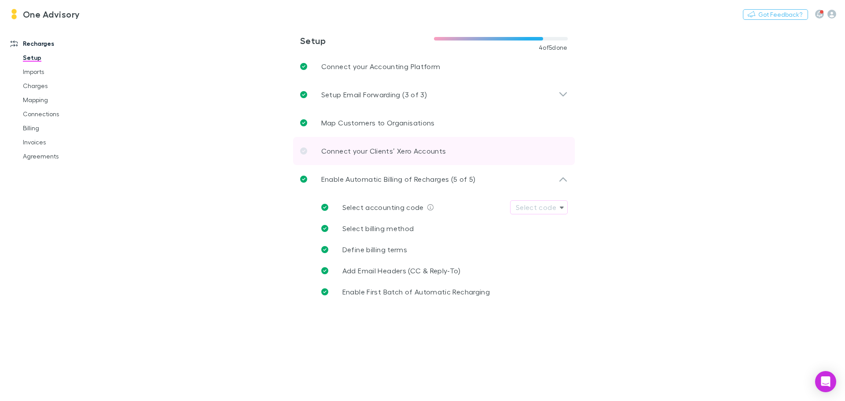
click at [348, 149] on p "Connect your Clients’ Xero Accounts" at bounding box center [383, 151] width 125 height 11
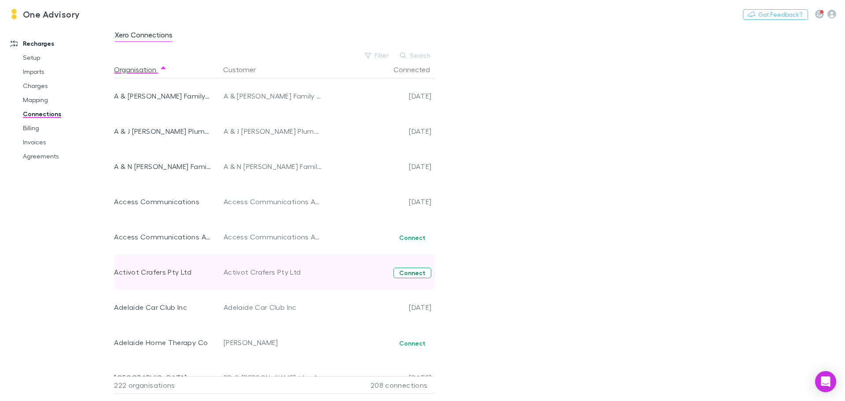
click at [415, 271] on button "Connect" at bounding box center [413, 273] width 38 height 11
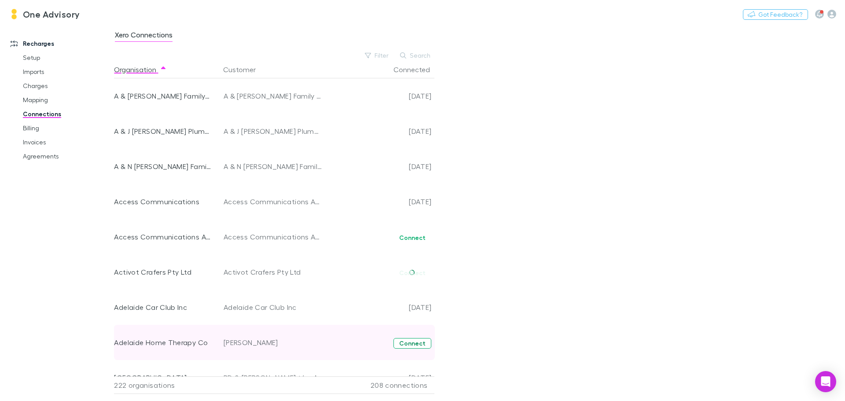
click at [422, 347] on button "Connect" at bounding box center [413, 343] width 38 height 11
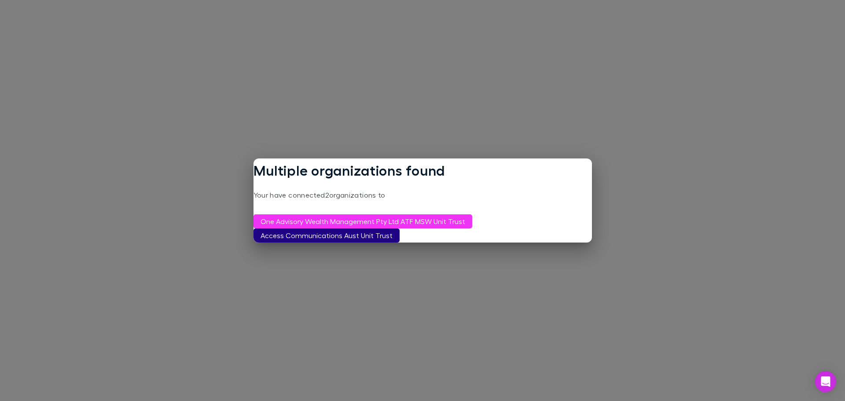
click at [367, 237] on button "Access Communications Aust Unit Trust" at bounding box center [327, 236] width 146 height 14
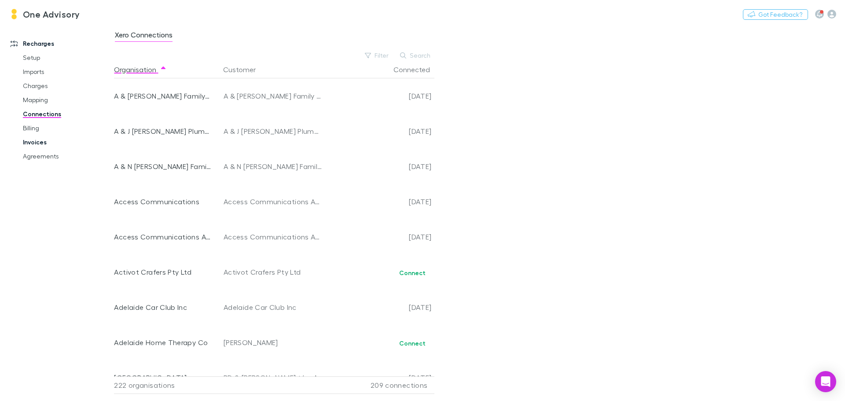
click at [34, 139] on link "Invoices" at bounding box center [66, 142] width 105 height 14
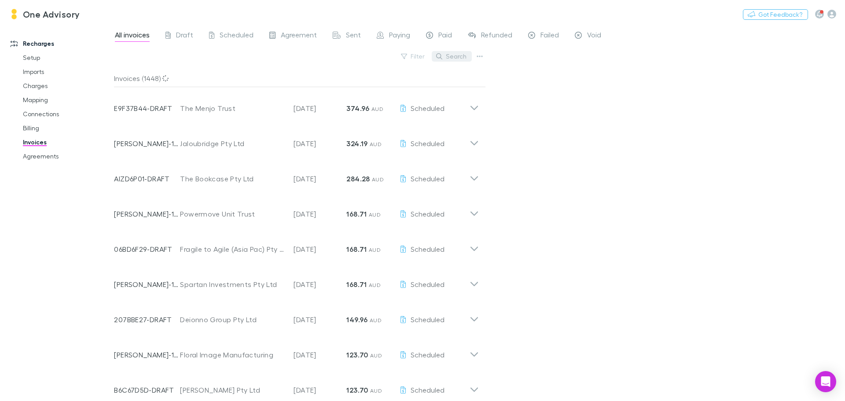
click at [451, 54] on button "Search" at bounding box center [452, 56] width 40 height 11
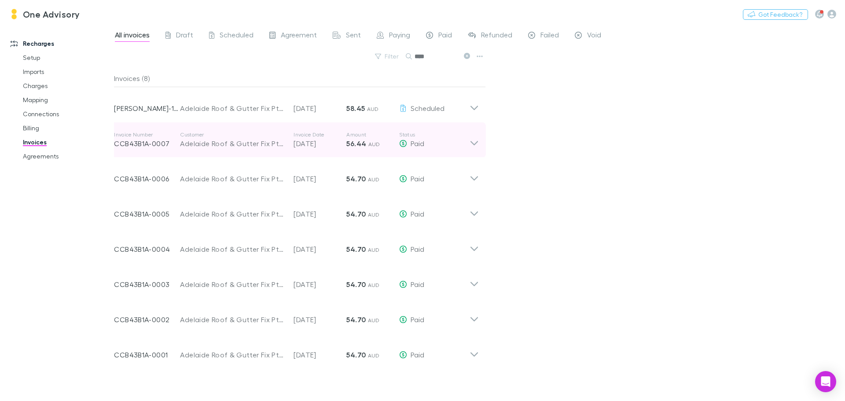
type input "****"
click at [479, 144] on icon at bounding box center [474, 140] width 9 height 18
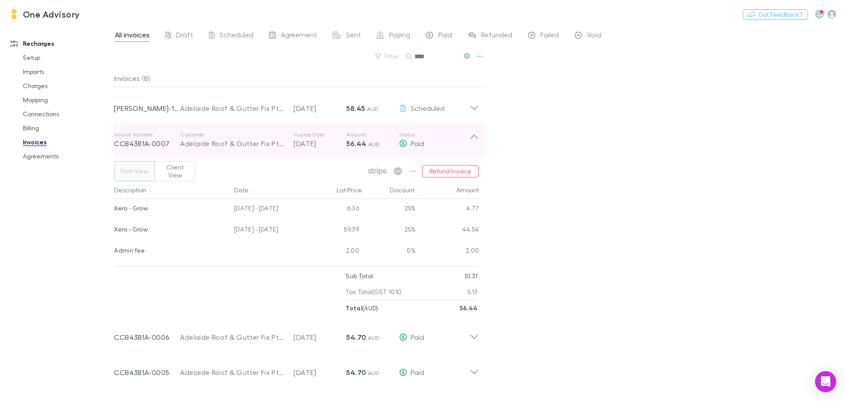
click at [477, 140] on icon at bounding box center [474, 140] width 9 height 18
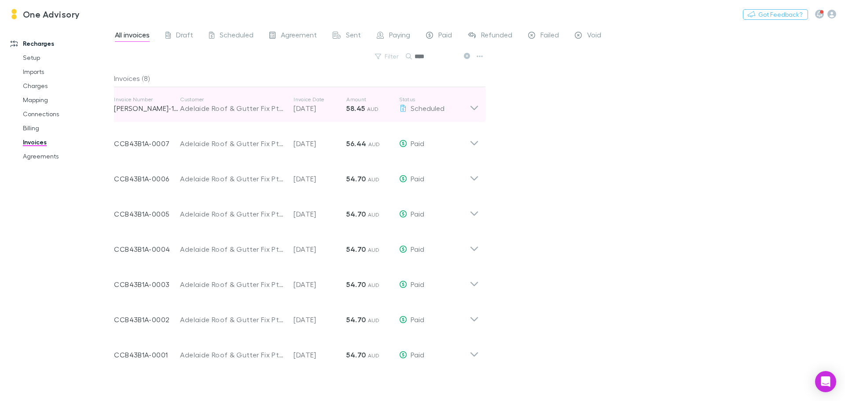
click at [473, 104] on icon at bounding box center [474, 105] width 9 height 18
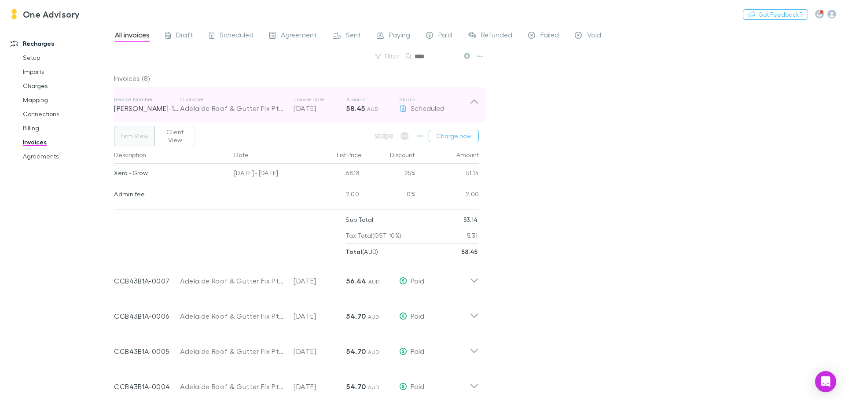
click at [473, 104] on icon at bounding box center [474, 105] width 9 height 18
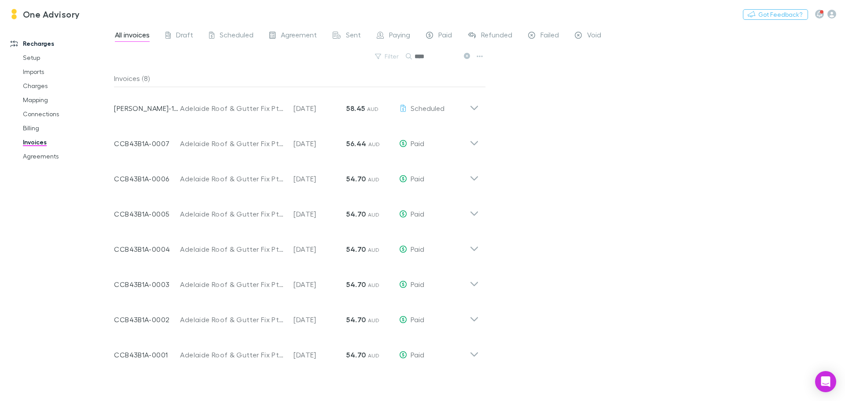
click at [468, 58] on icon at bounding box center [467, 56] width 6 height 6
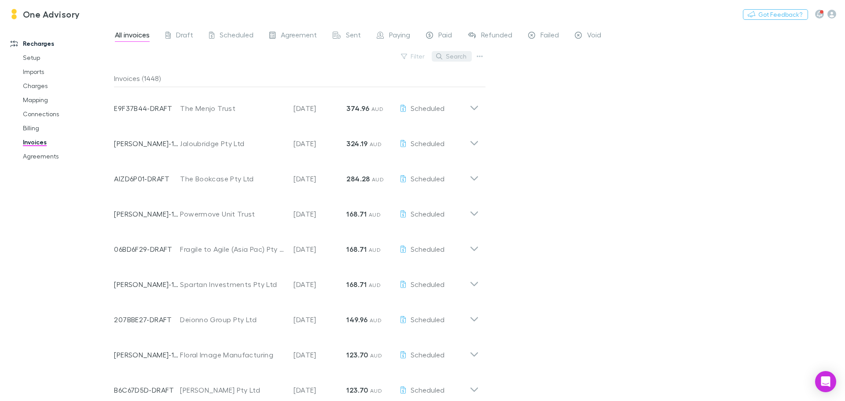
click at [451, 56] on button "Search" at bounding box center [452, 56] width 40 height 11
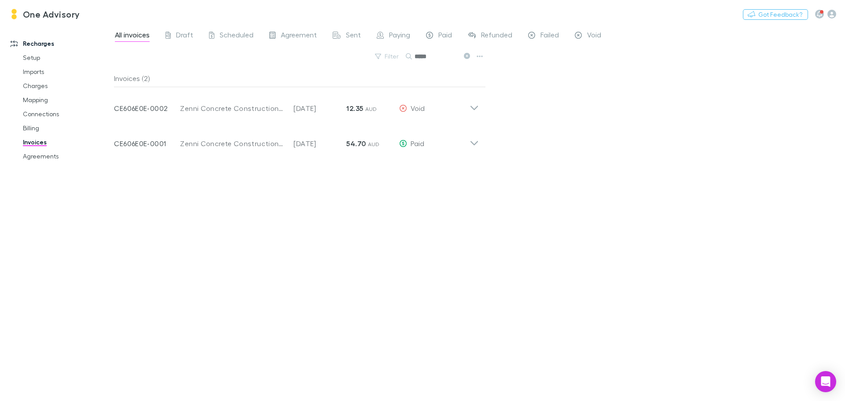
type input "*****"
